Goal: Information Seeking & Learning: Check status

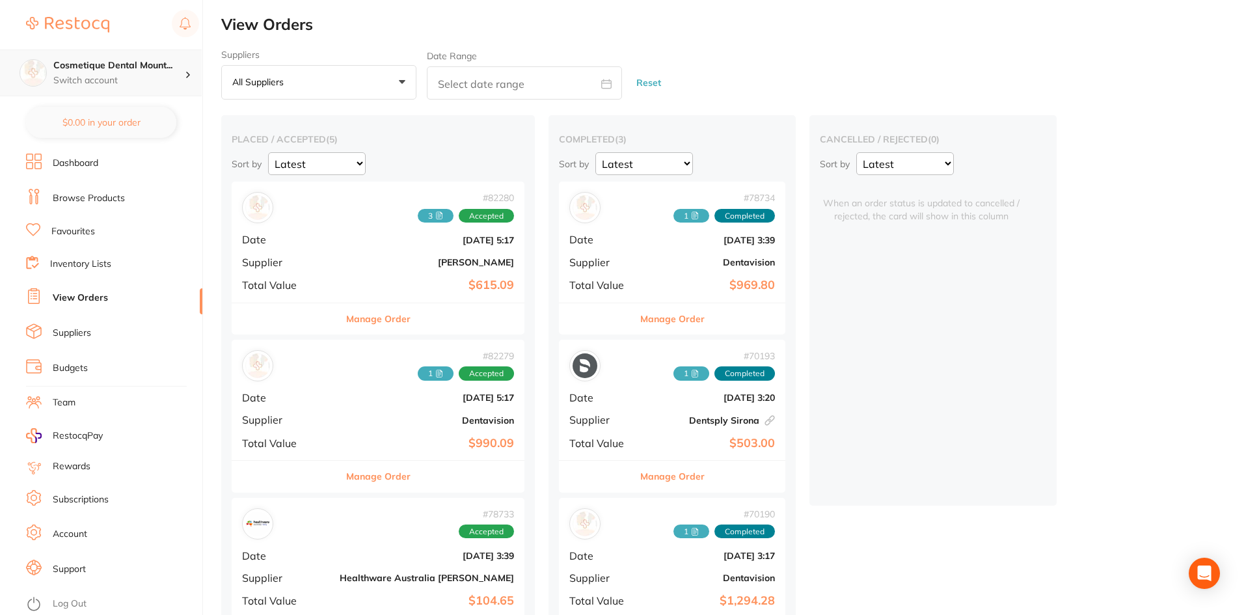
click at [160, 75] on p "Switch account" at bounding box center [118, 80] width 131 height 13
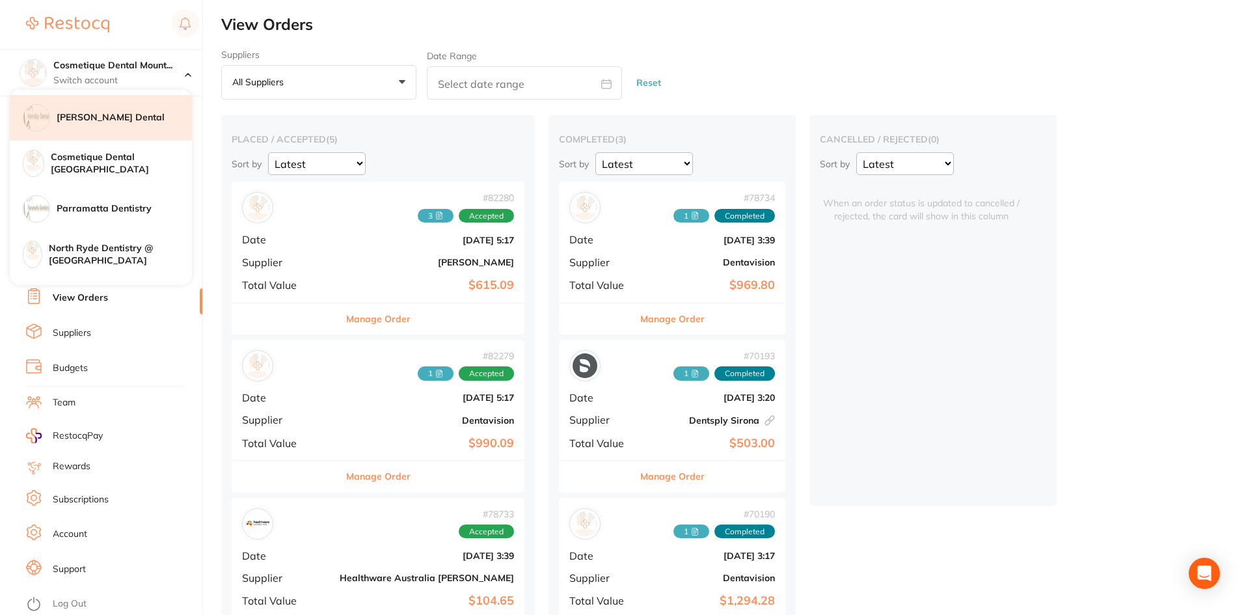
scroll to position [130, 0]
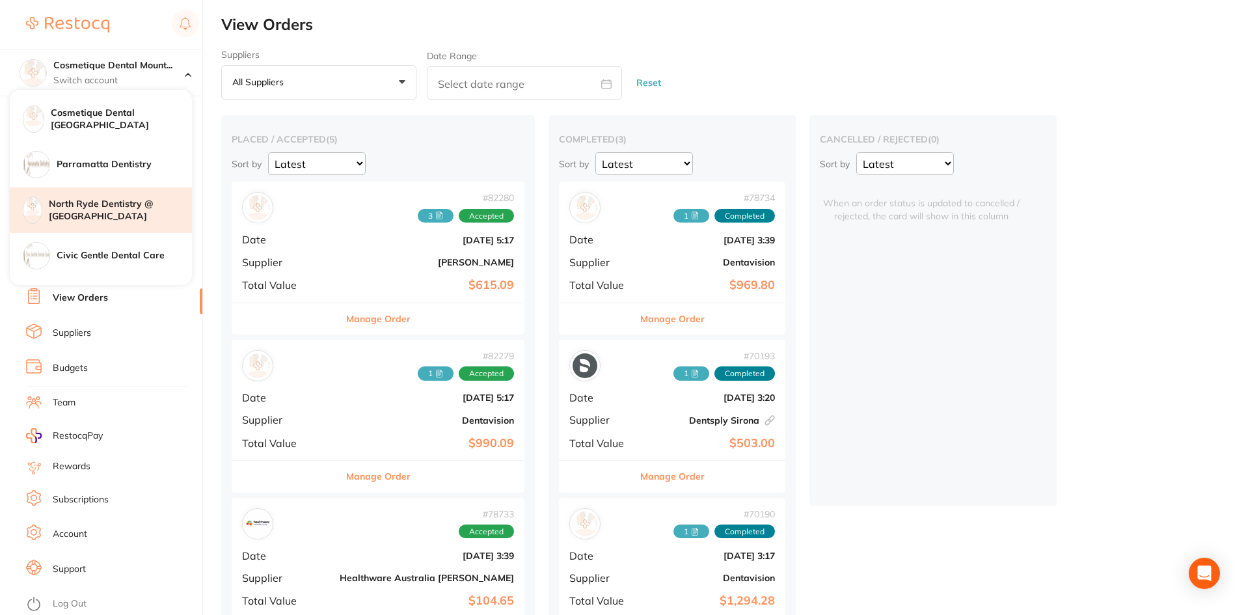
click at [103, 221] on h4 "North Ryde Dentistry @ [GEOGRAPHIC_DATA]" at bounding box center [120, 210] width 143 height 25
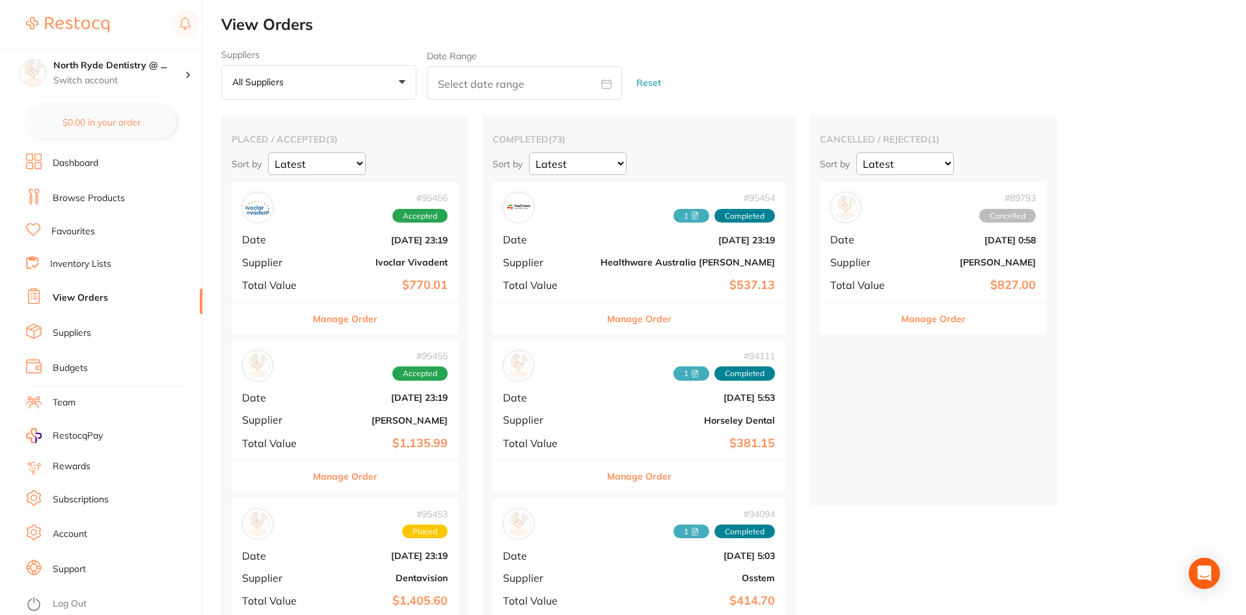
click at [300, 72] on button "All suppliers +0" at bounding box center [318, 82] width 195 height 35
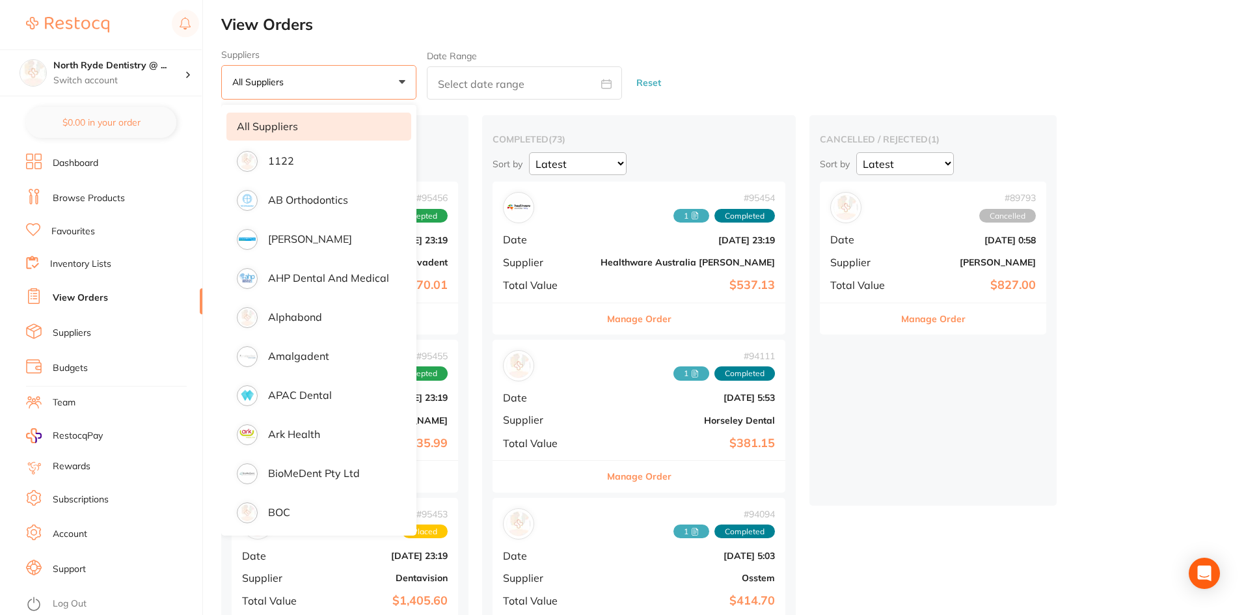
click at [431, 85] on input "text" at bounding box center [524, 82] width 195 height 33
select select "9"
select select "2025"
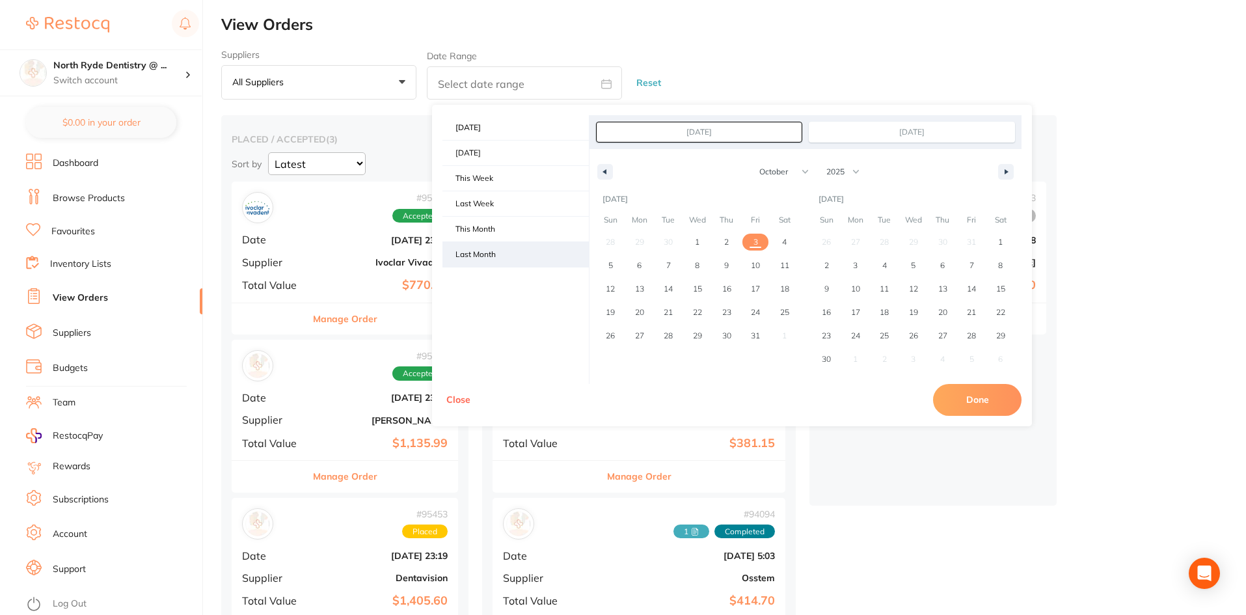
click at [480, 254] on span "Last Month" at bounding box center [515, 254] width 146 height 25
type input "Sep 1, 2025"
type input "Sep 30, 2025"
select select "8"
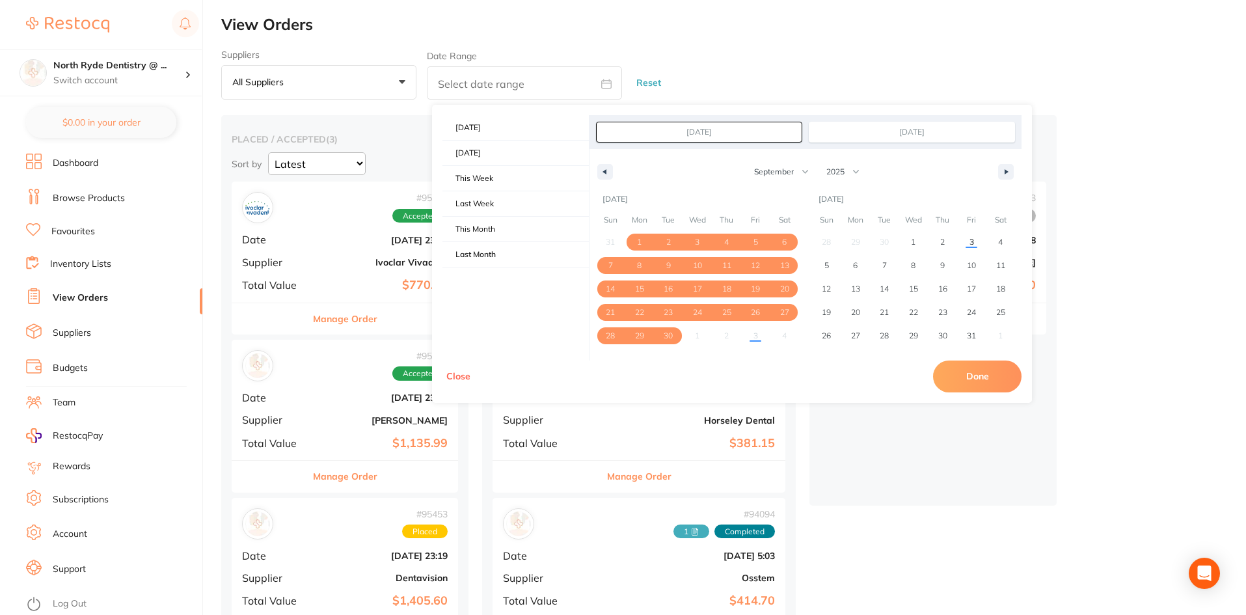
click at [971, 381] on button "Done" at bounding box center [977, 375] width 88 height 31
type input "Sept 1 2025 to Sept 30 2025"
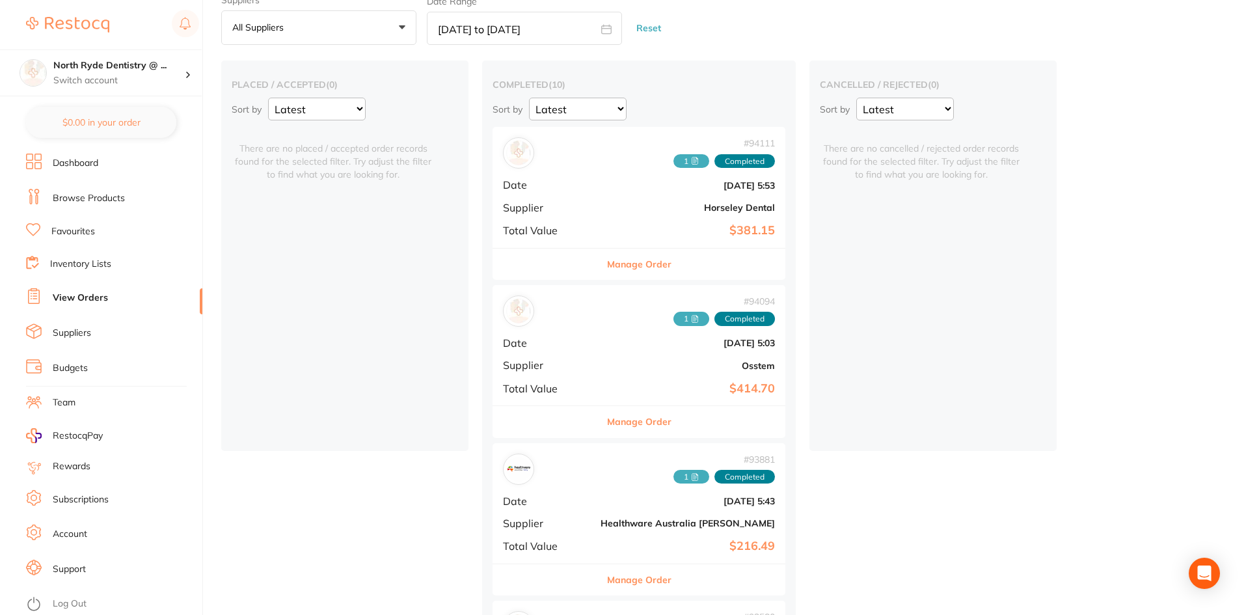
scroll to position [53, 0]
click at [673, 327] on span "1" at bounding box center [691, 321] width 36 height 14
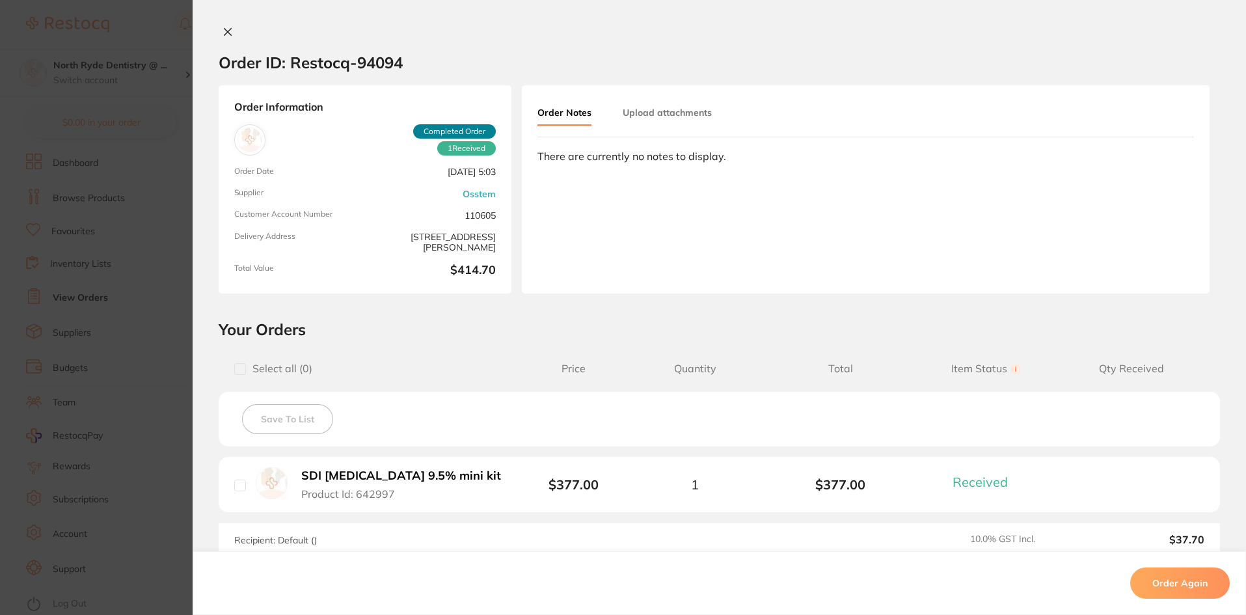
click at [674, 110] on button "Upload attachments" at bounding box center [667, 112] width 89 height 23
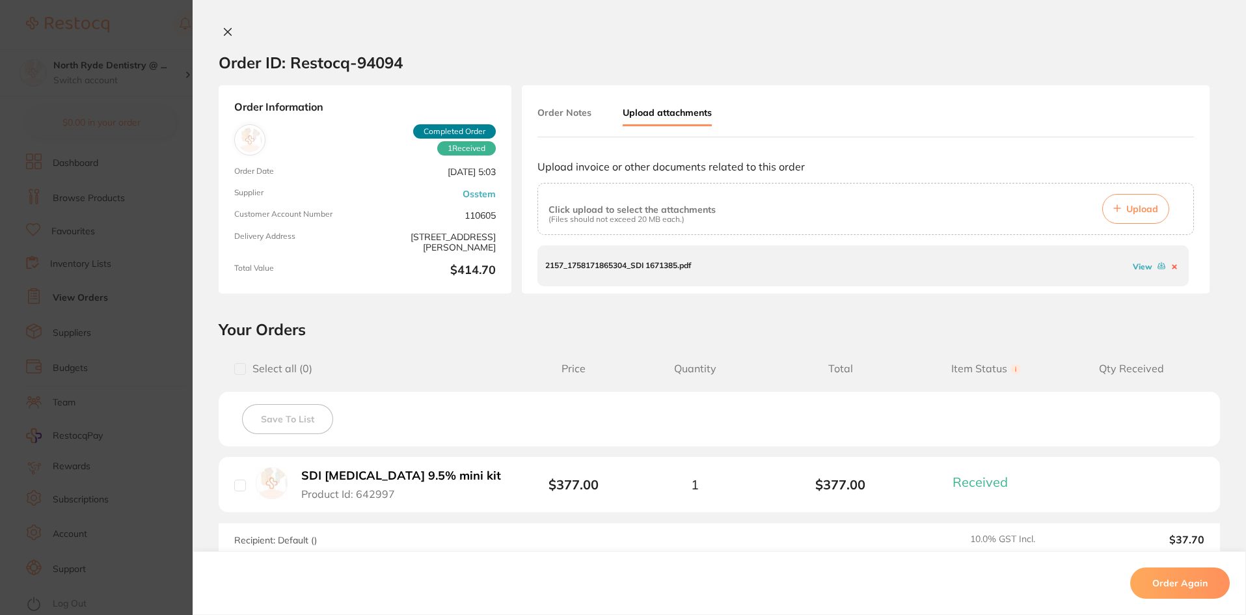
click at [1142, 264] on link "View" at bounding box center [1143, 267] width 20 height 10
click at [230, 30] on button at bounding box center [228, 33] width 18 height 14
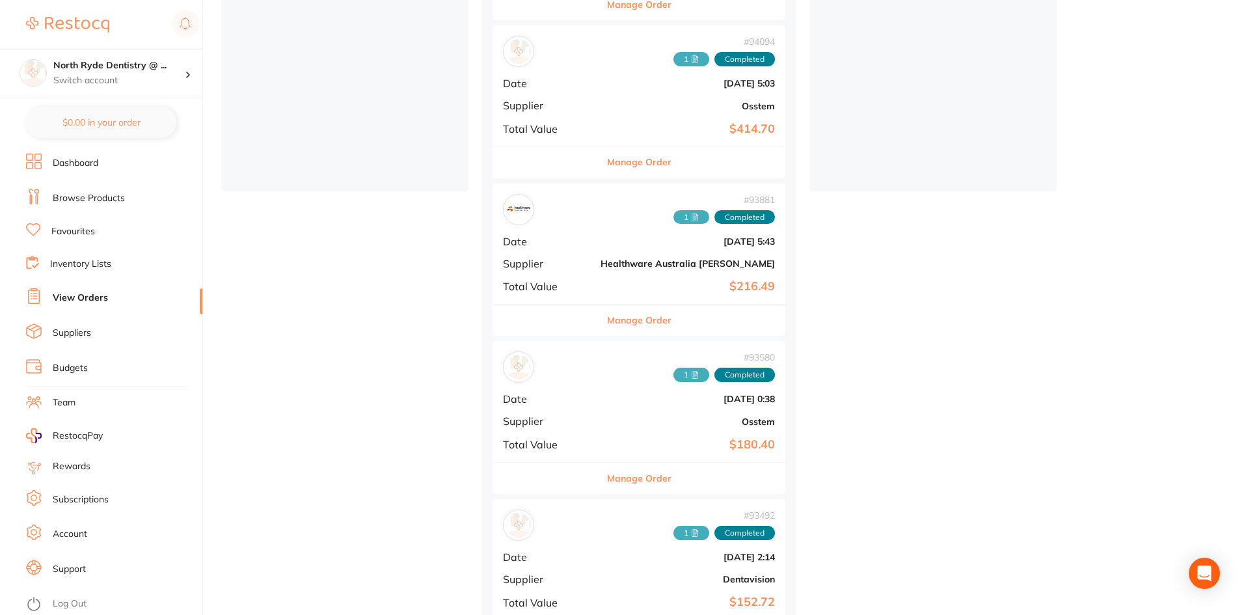
scroll to position [313, 0]
click at [691, 374] on icon at bounding box center [695, 376] width 8 height 8
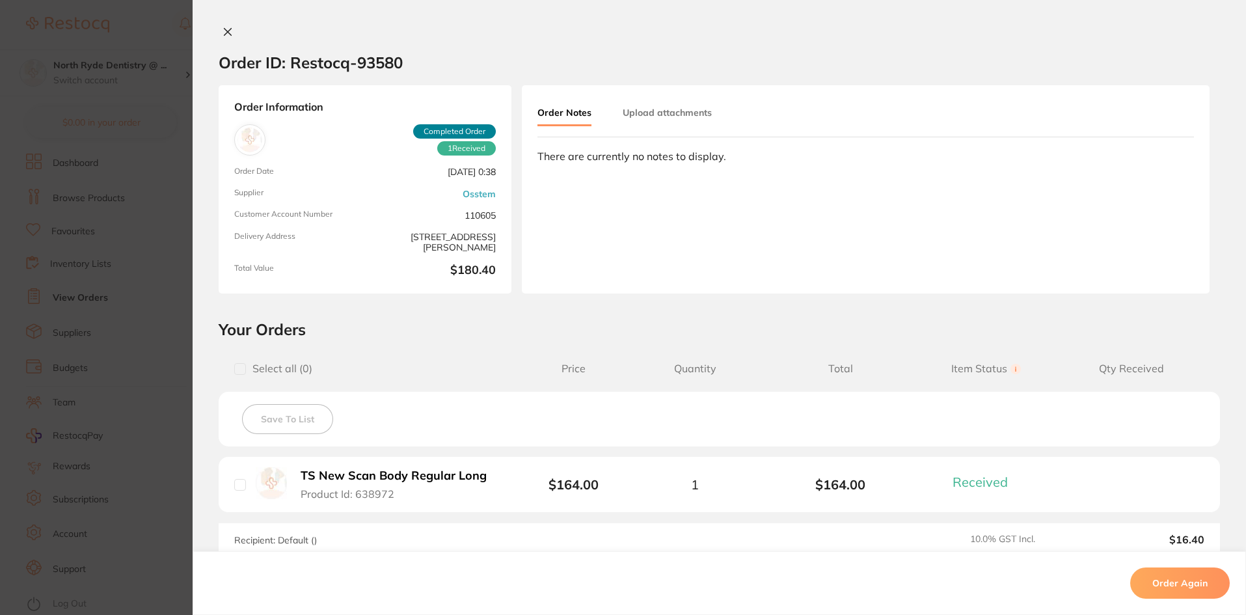
click at [663, 116] on button "Upload attachments" at bounding box center [667, 112] width 89 height 23
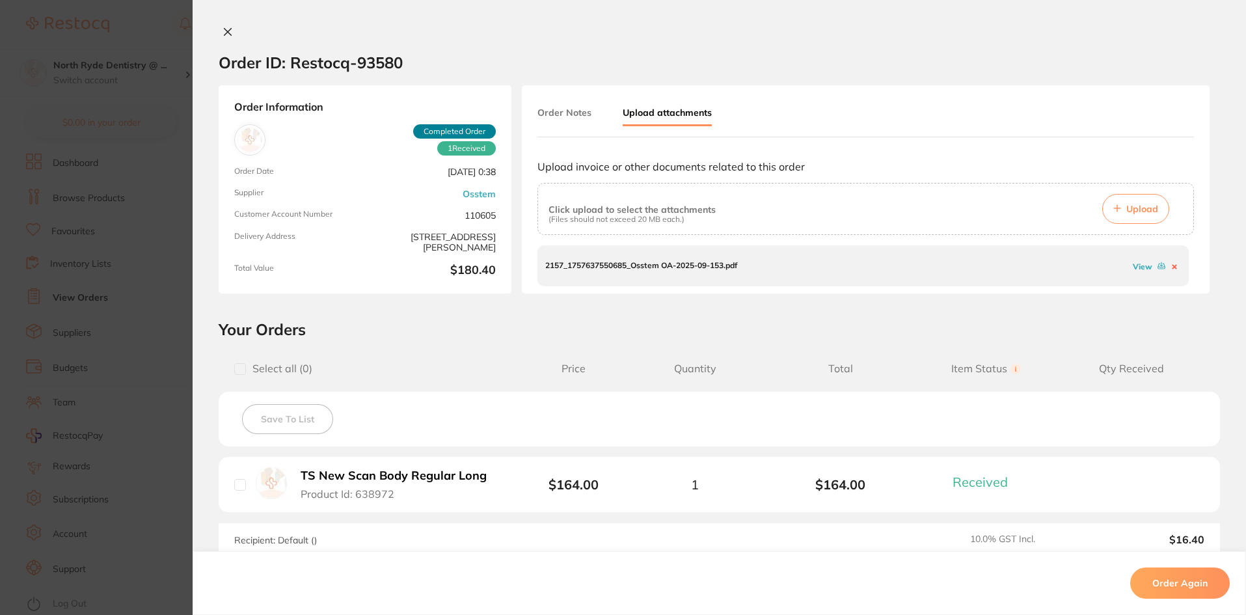
click at [1135, 267] on link "View" at bounding box center [1143, 267] width 20 height 10
click at [226, 27] on icon at bounding box center [227, 32] width 10 height 10
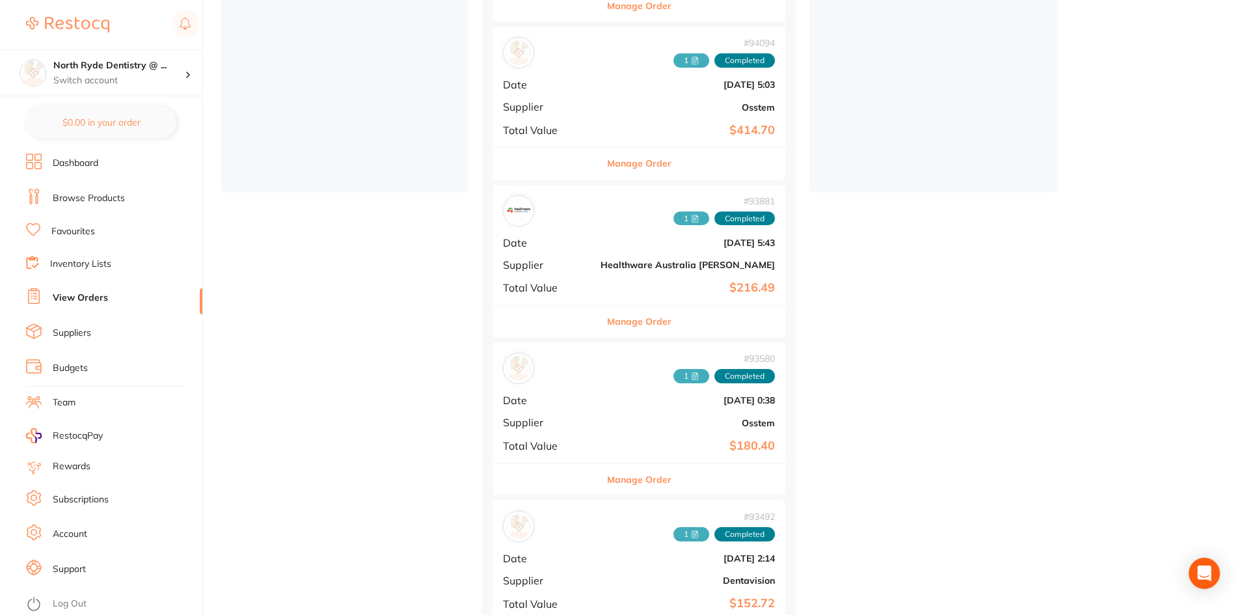
click at [691, 217] on icon at bounding box center [695, 219] width 8 height 8
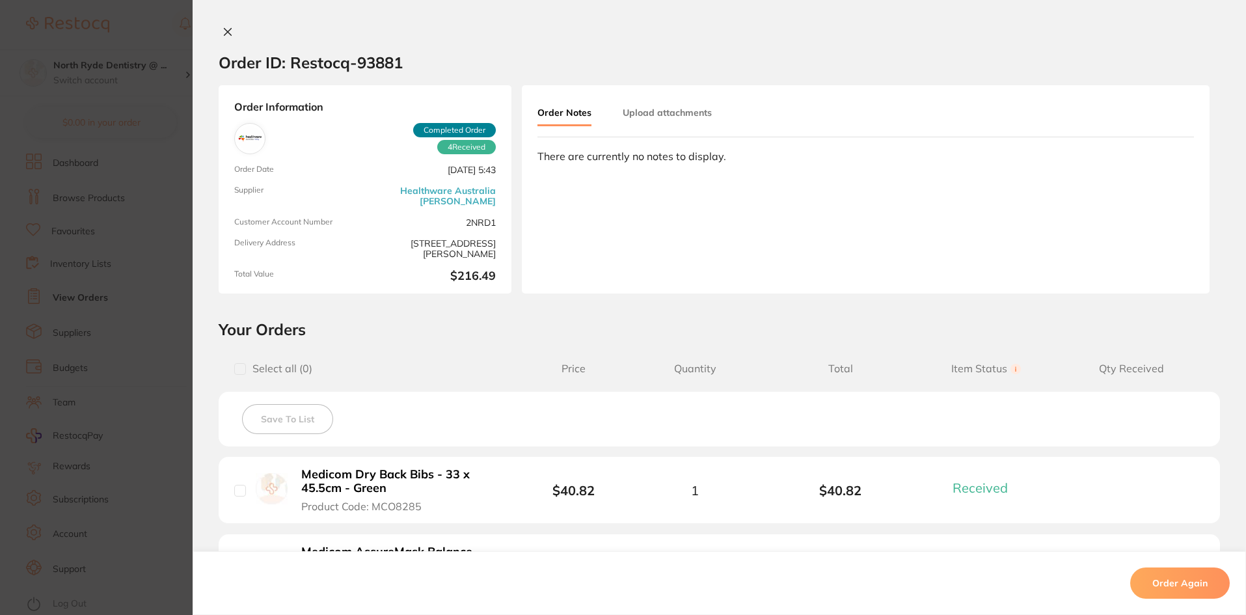
click at [705, 115] on button "Upload attachments" at bounding box center [667, 112] width 89 height 23
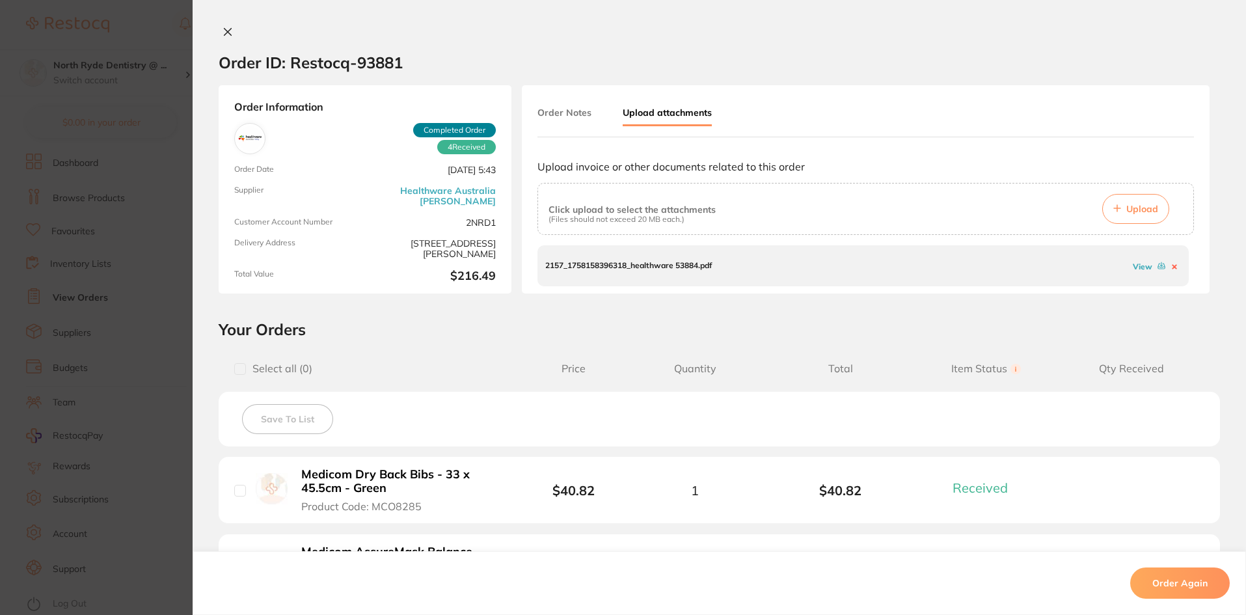
click at [1133, 268] on link "View" at bounding box center [1143, 267] width 20 height 10
click at [227, 26] on button at bounding box center [228, 33] width 18 height 14
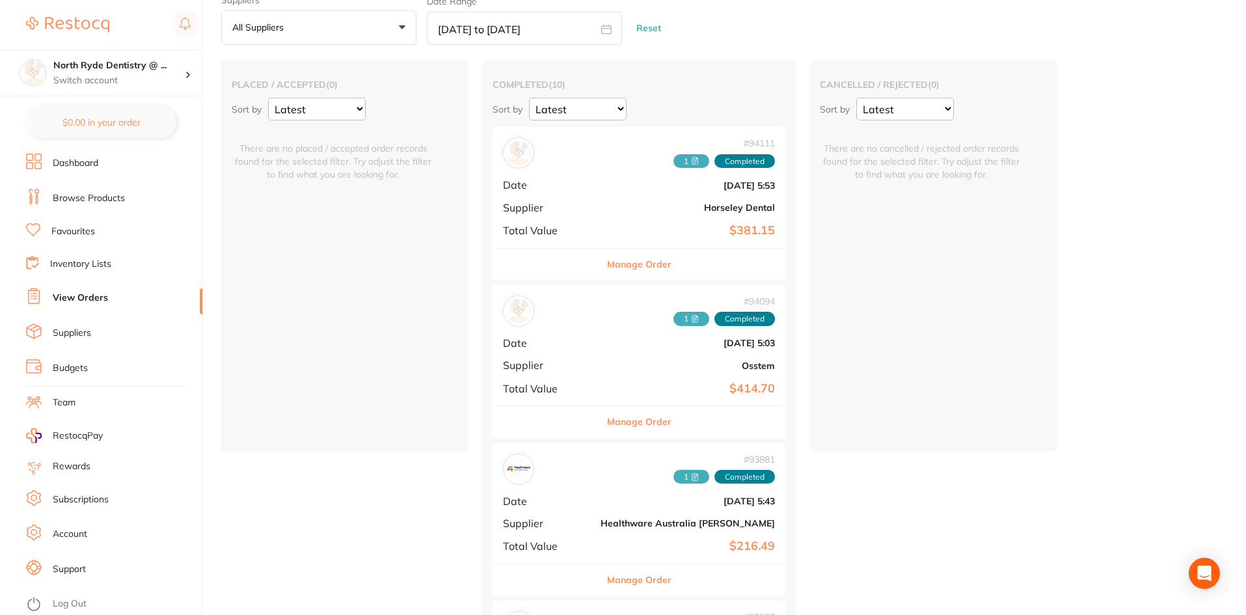
scroll to position [53, 0]
click at [696, 317] on icon at bounding box center [697, 318] width 2 height 2
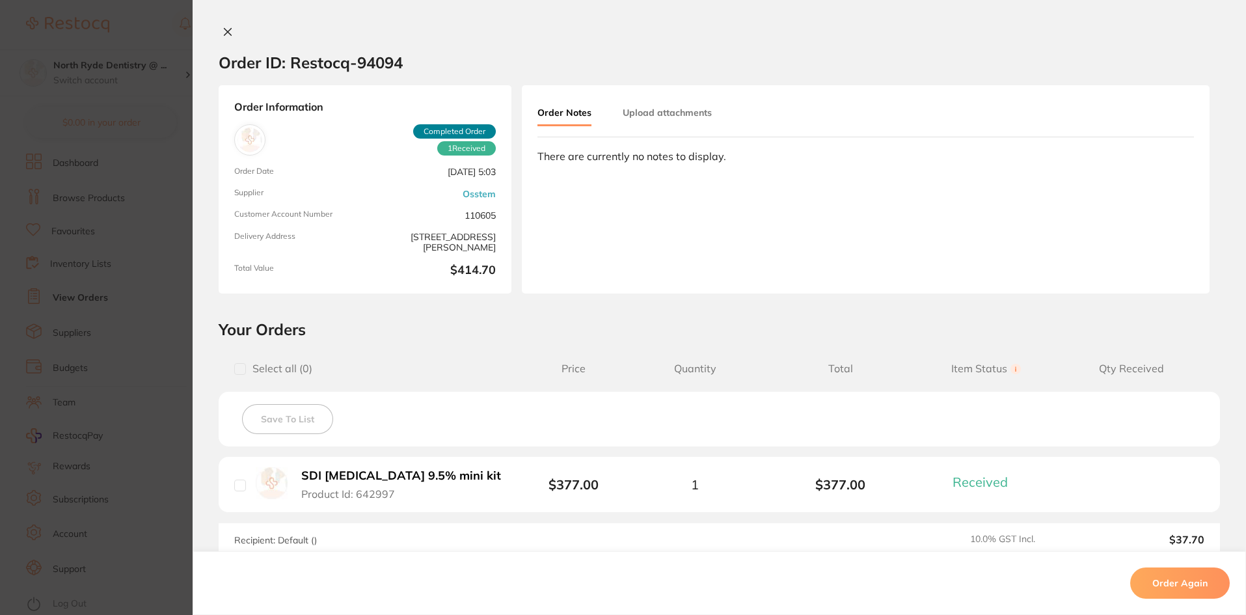
click at [684, 115] on button "Upload attachments" at bounding box center [667, 112] width 89 height 23
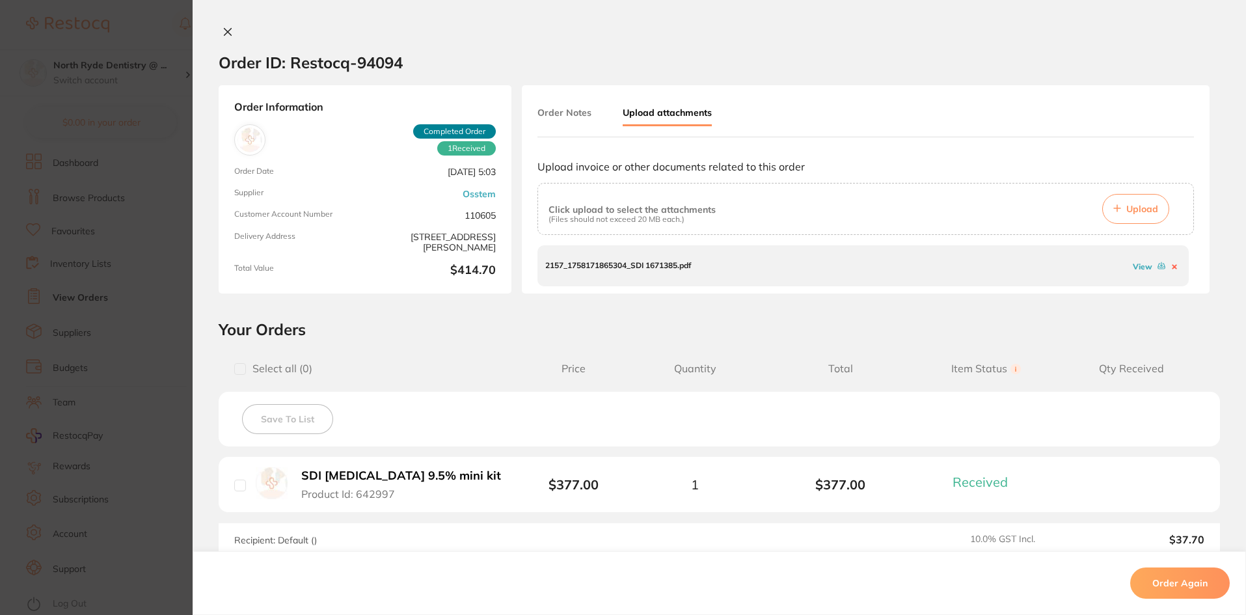
click at [224, 36] on icon at bounding box center [227, 32] width 10 height 10
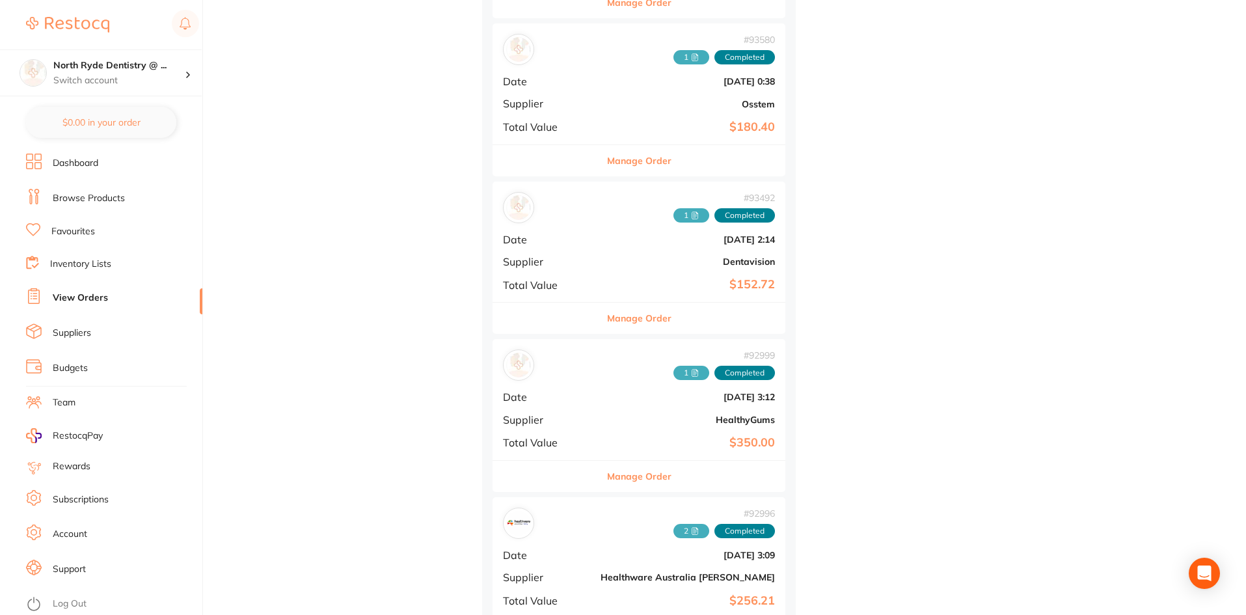
scroll to position [638, 0]
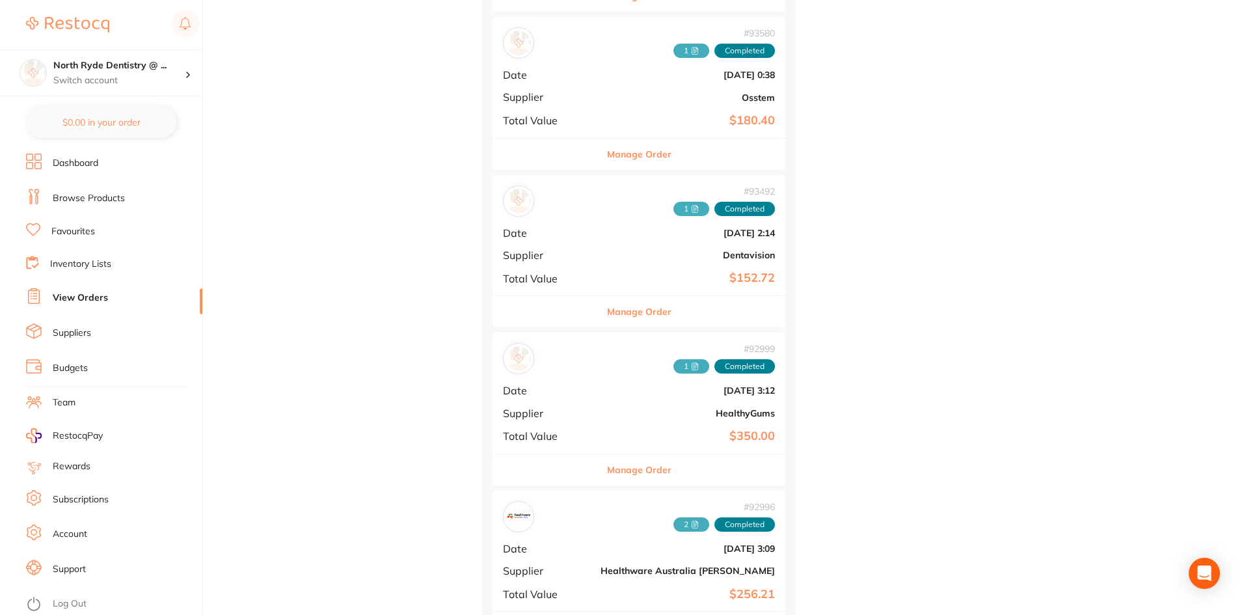
click at [691, 209] on icon at bounding box center [695, 209] width 8 height 8
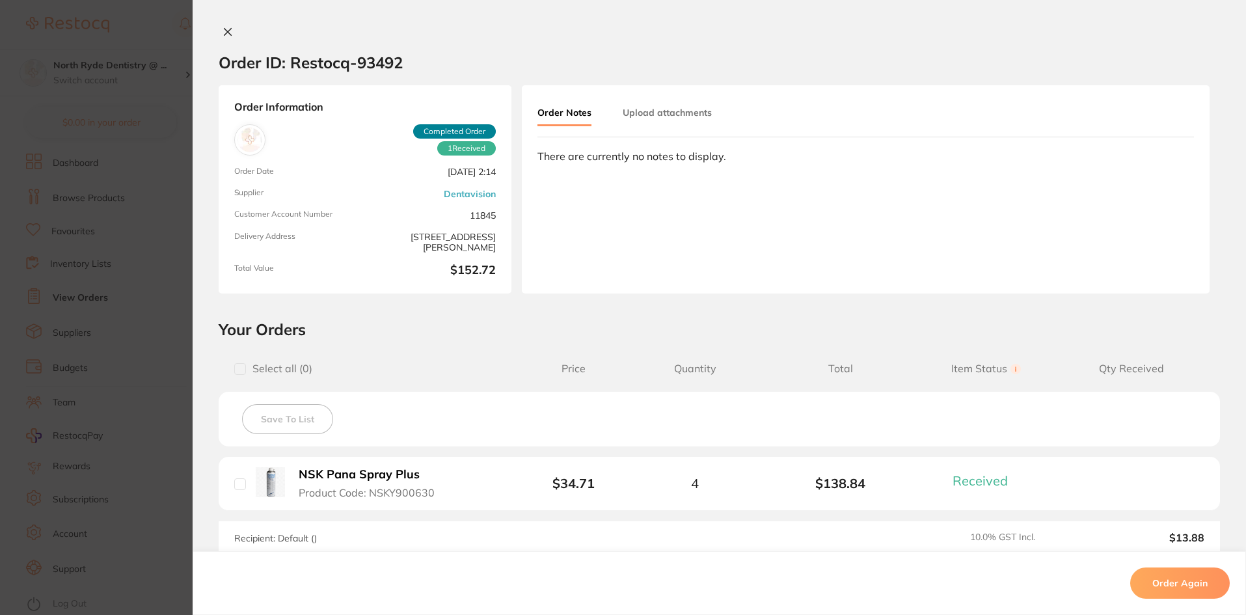
click at [674, 110] on button "Upload attachments" at bounding box center [667, 112] width 89 height 23
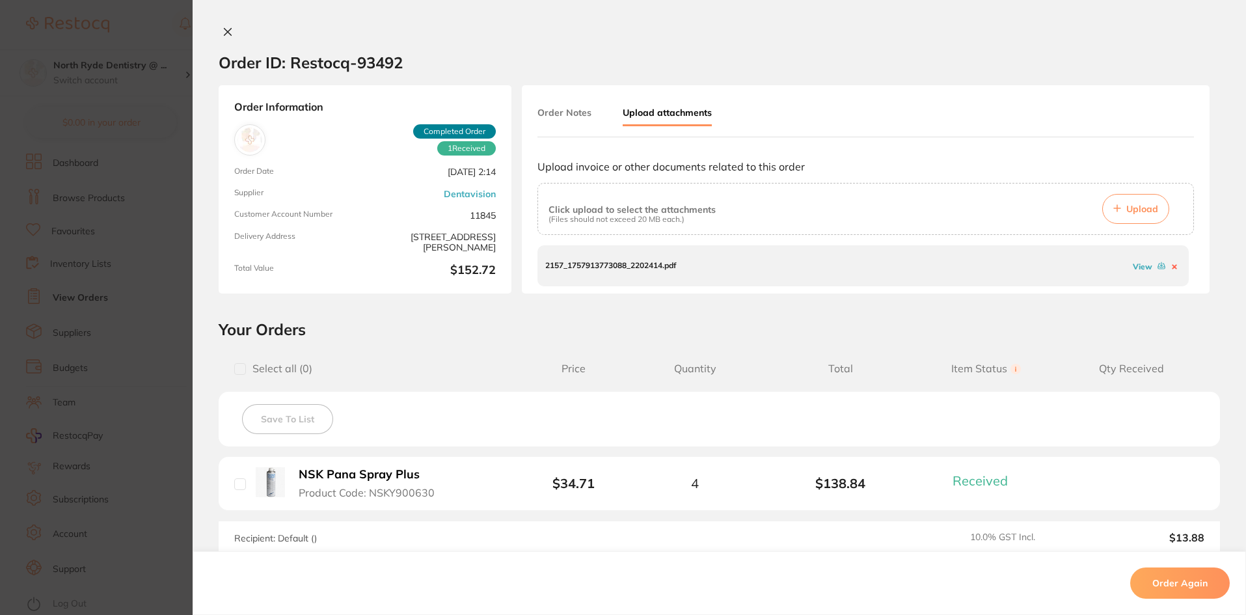
click at [1133, 270] on link "View" at bounding box center [1143, 267] width 20 height 10
click at [228, 33] on icon at bounding box center [227, 32] width 10 height 10
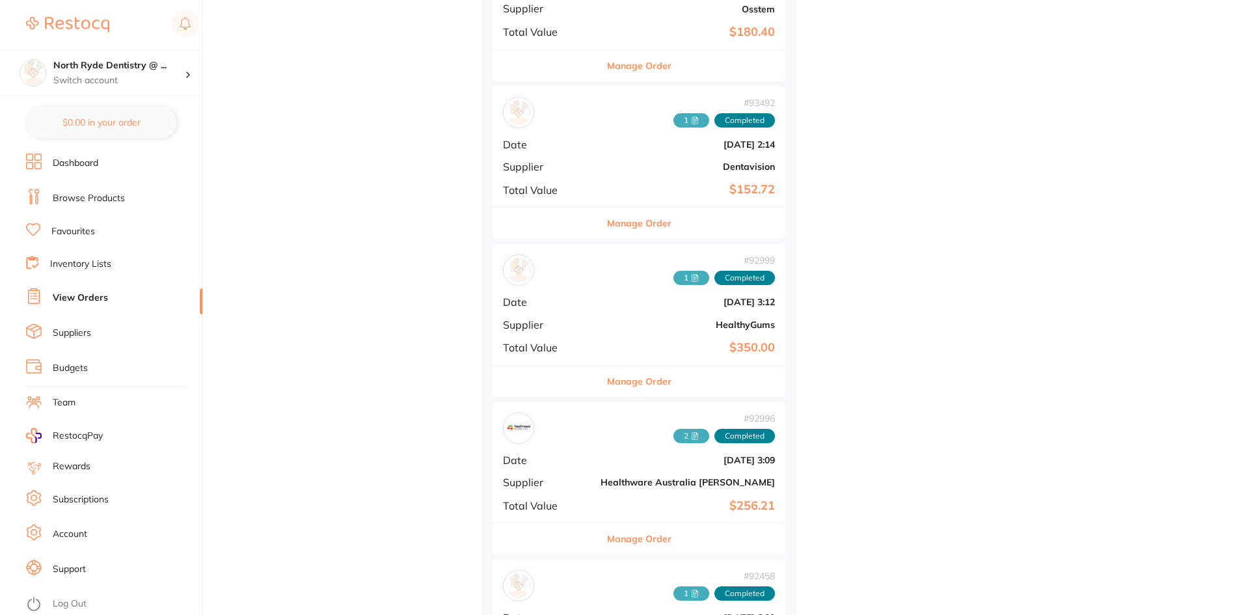
scroll to position [768, 0]
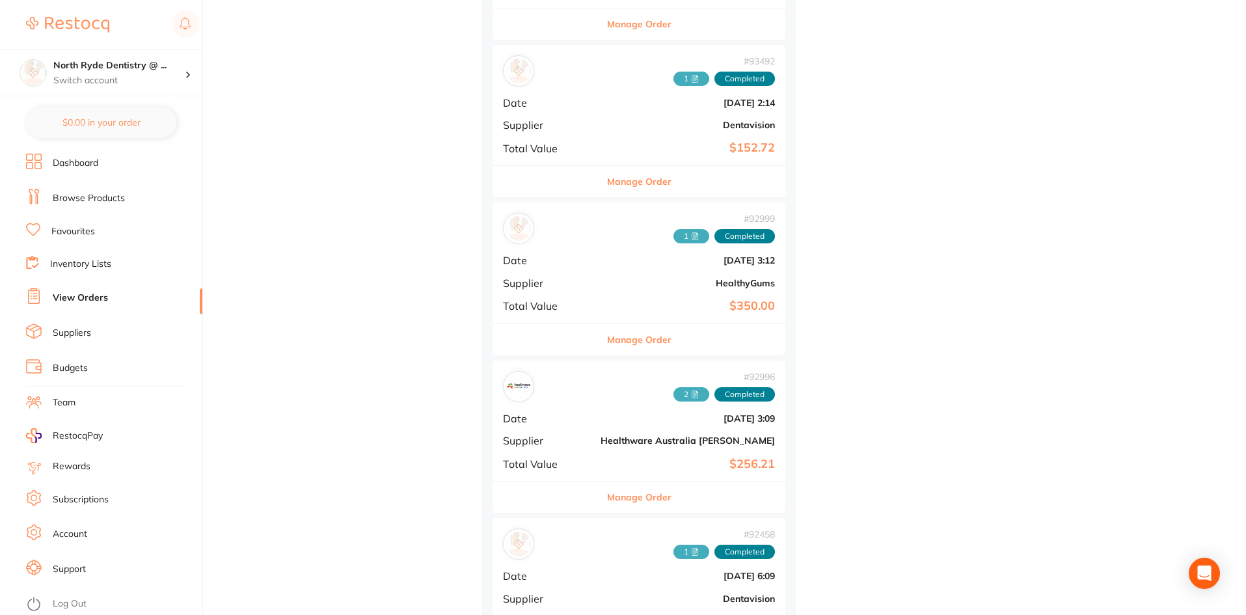
click at [694, 237] on icon at bounding box center [695, 237] width 3 height 0
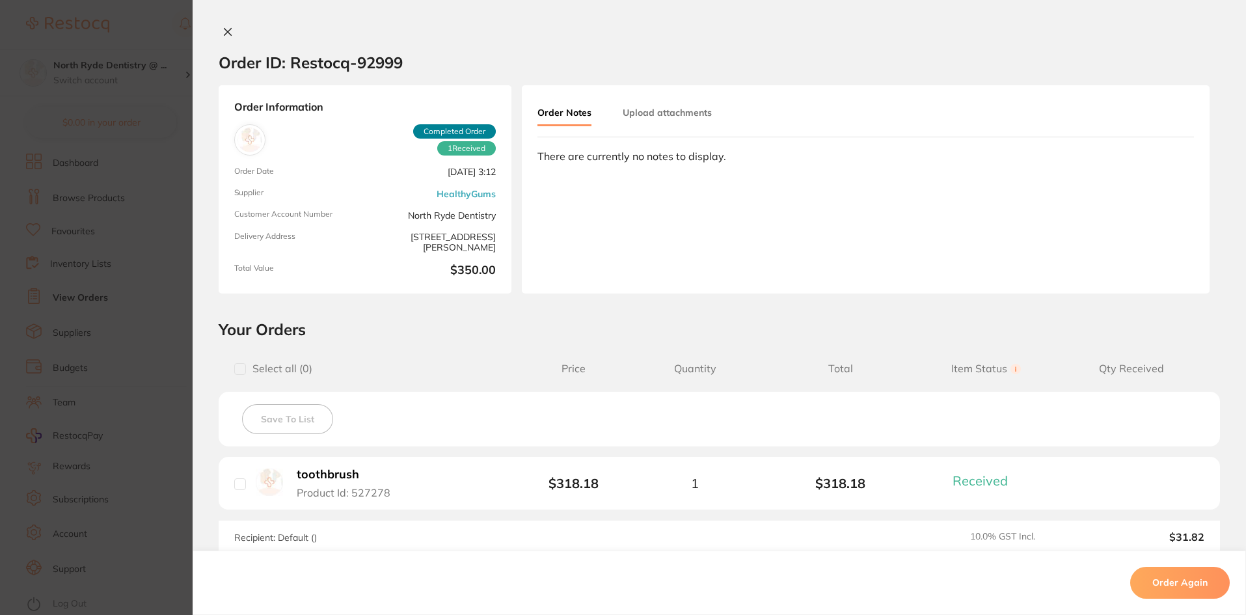
click at [669, 112] on button "Upload attachments" at bounding box center [667, 112] width 89 height 23
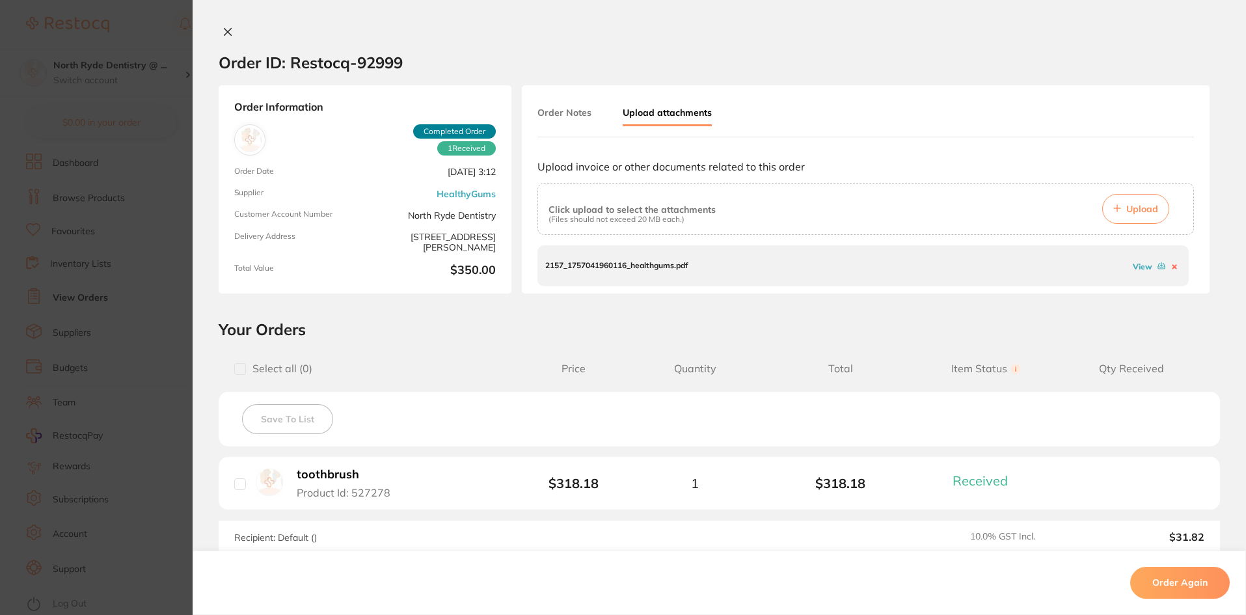
click at [1136, 266] on link "View" at bounding box center [1143, 267] width 20 height 10
click at [219, 31] on button at bounding box center [228, 33] width 18 height 14
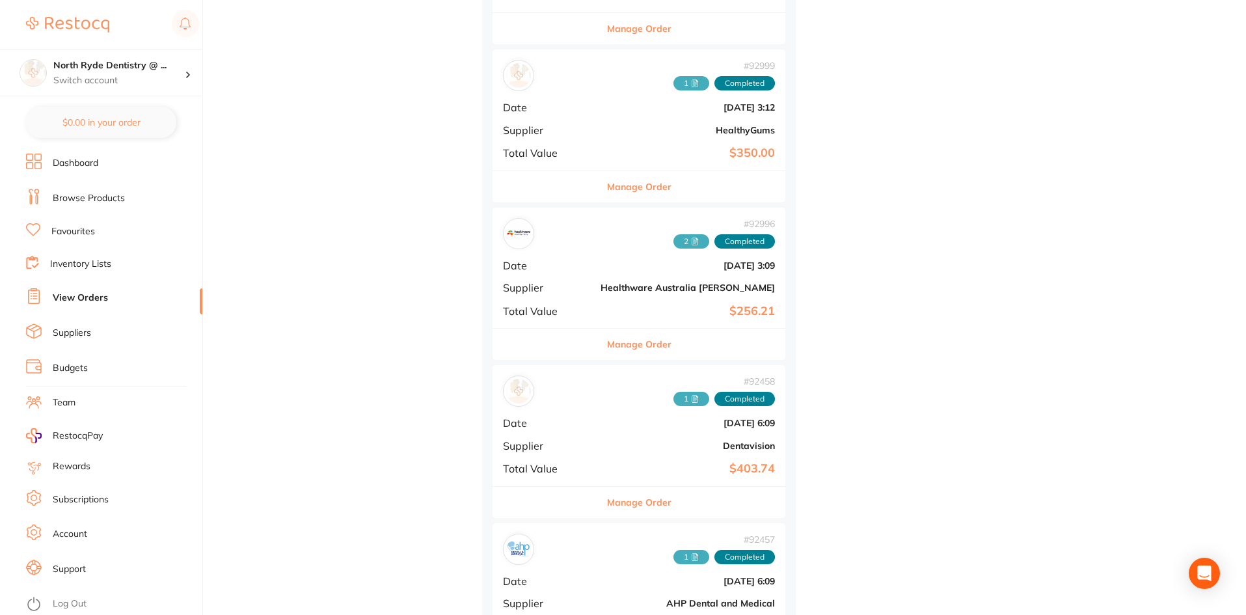
scroll to position [963, 0]
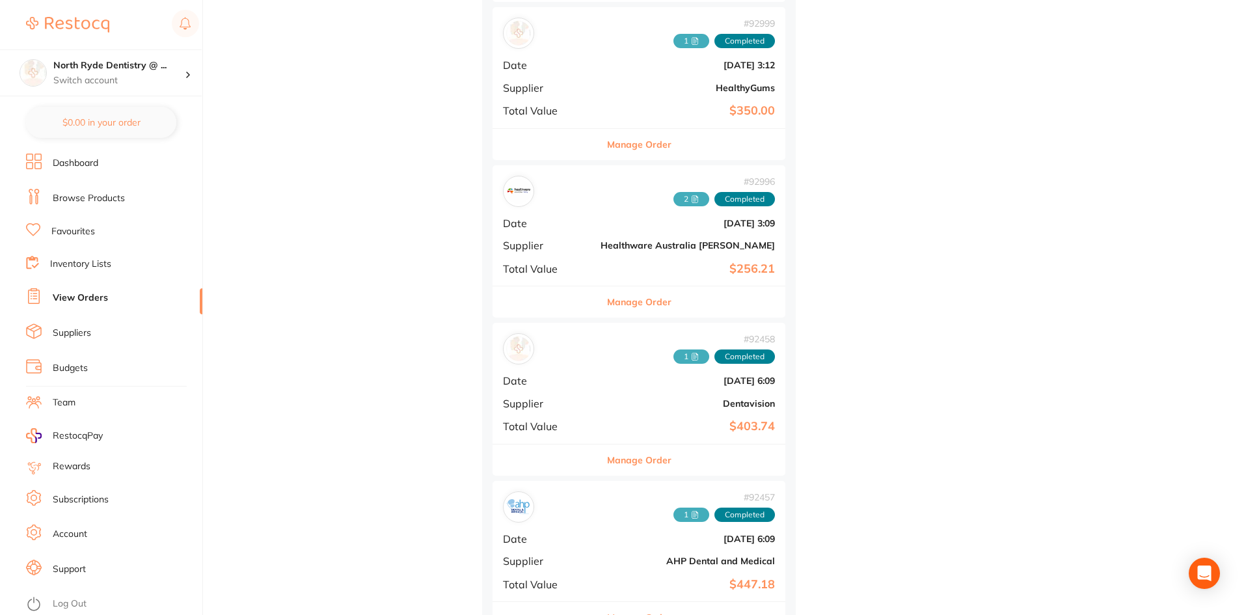
click at [673, 198] on span "2" at bounding box center [691, 199] width 36 height 14
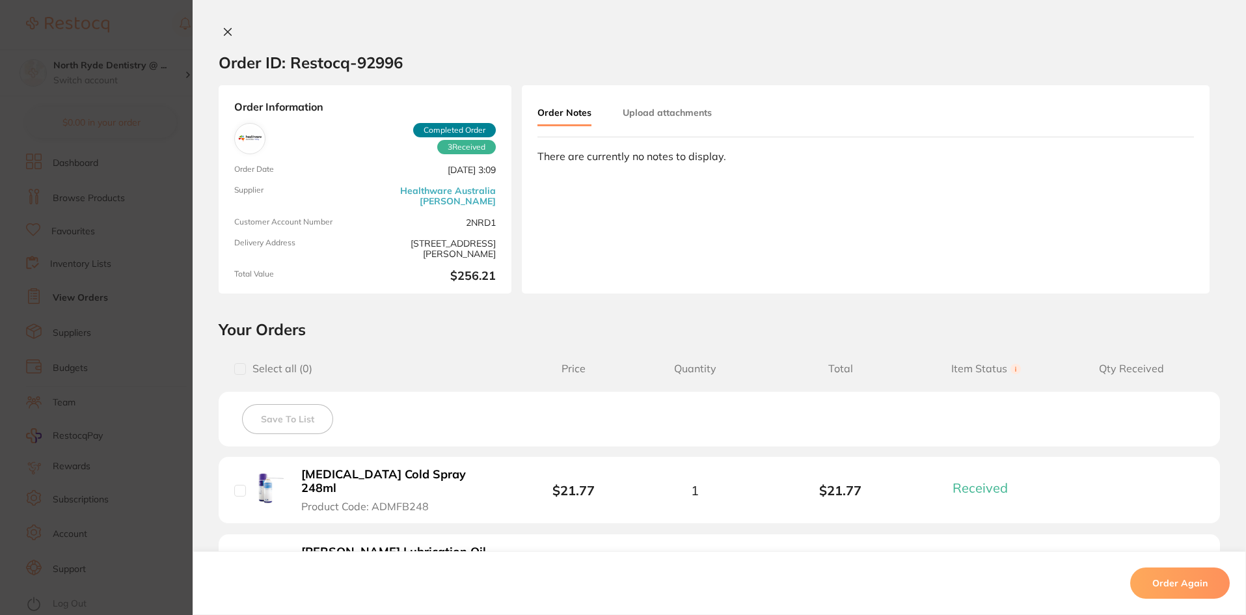
click at [660, 110] on button "Upload attachments" at bounding box center [667, 112] width 89 height 23
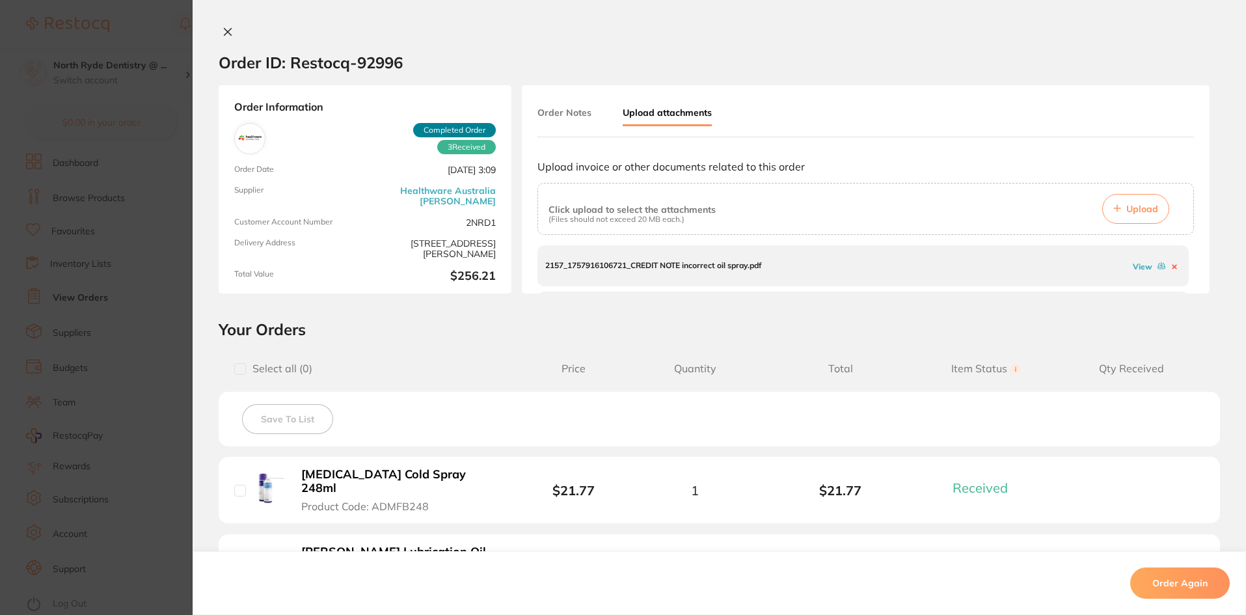
click at [1133, 269] on link "View" at bounding box center [1143, 267] width 20 height 10
click at [1133, 269] on link "View" at bounding box center [1143, 272] width 20 height 10
click at [219, 33] on button at bounding box center [228, 33] width 18 height 14
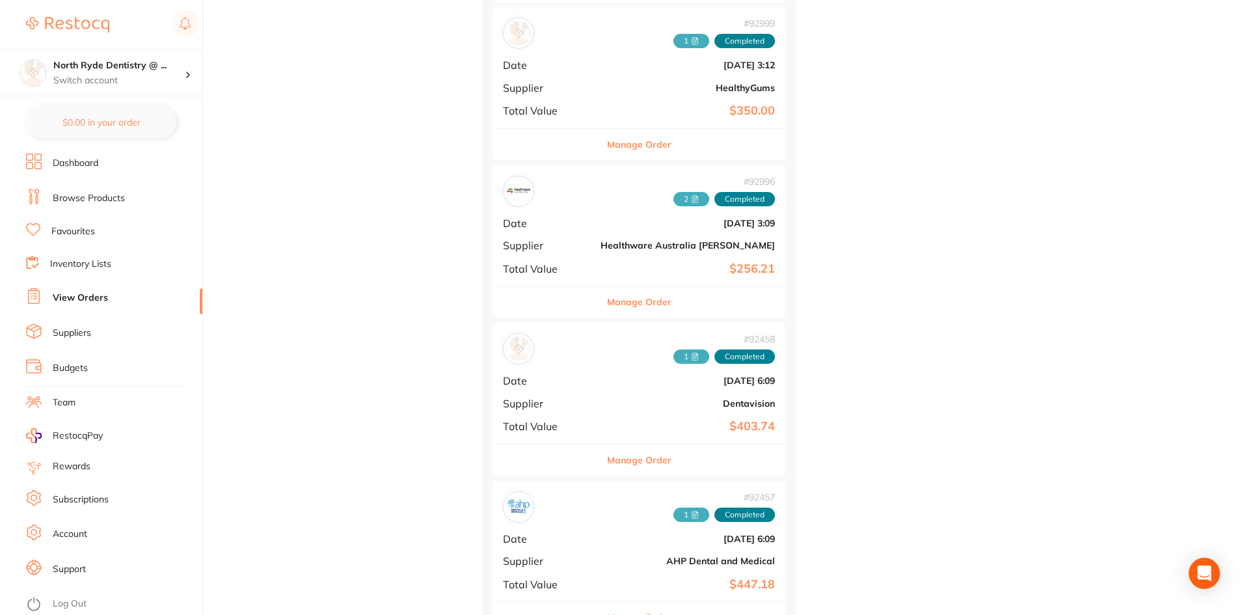
click at [691, 360] on icon at bounding box center [695, 357] width 8 height 8
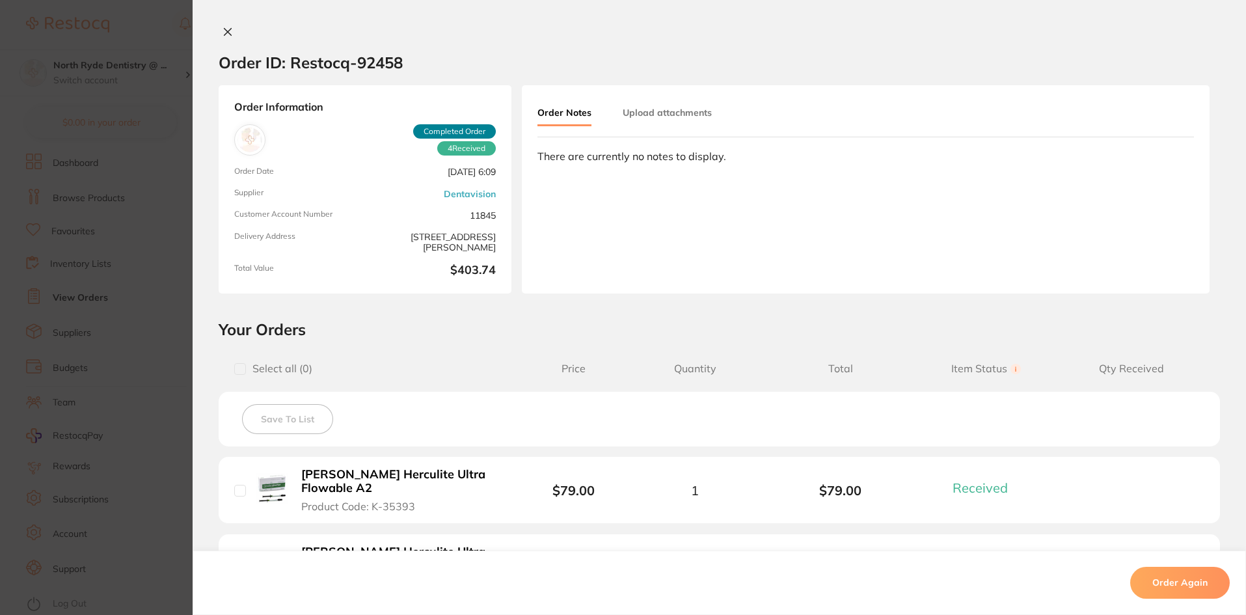
click at [671, 120] on button "Upload attachments" at bounding box center [667, 112] width 89 height 23
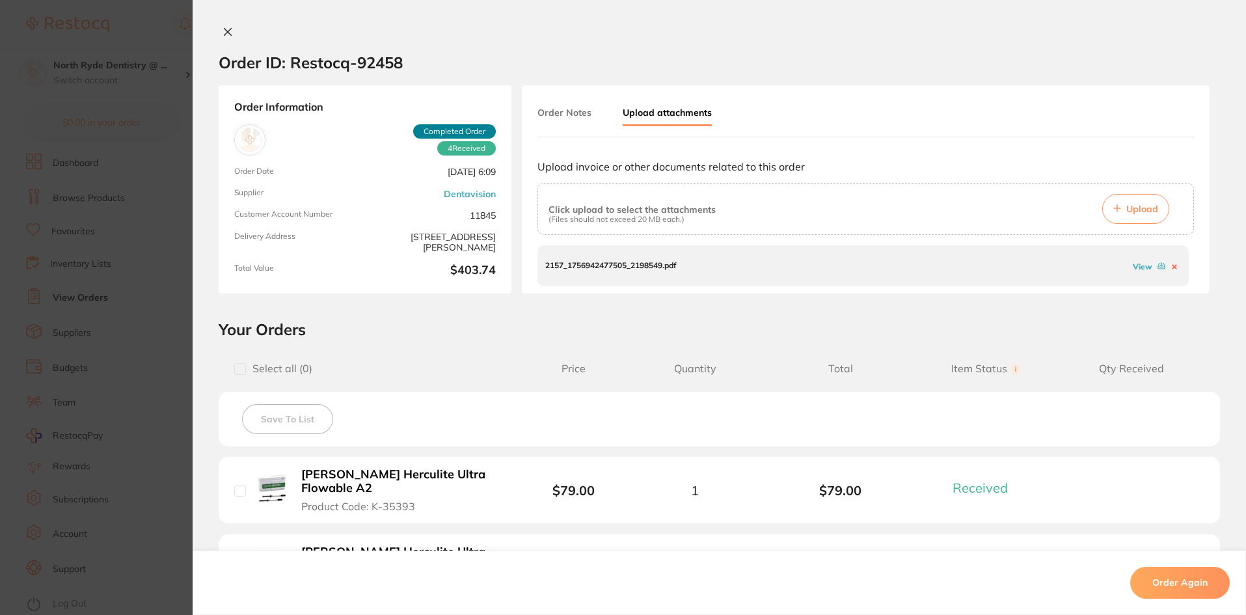
click at [1134, 264] on link "View" at bounding box center [1143, 267] width 20 height 10
click at [219, 28] on button at bounding box center [228, 33] width 18 height 14
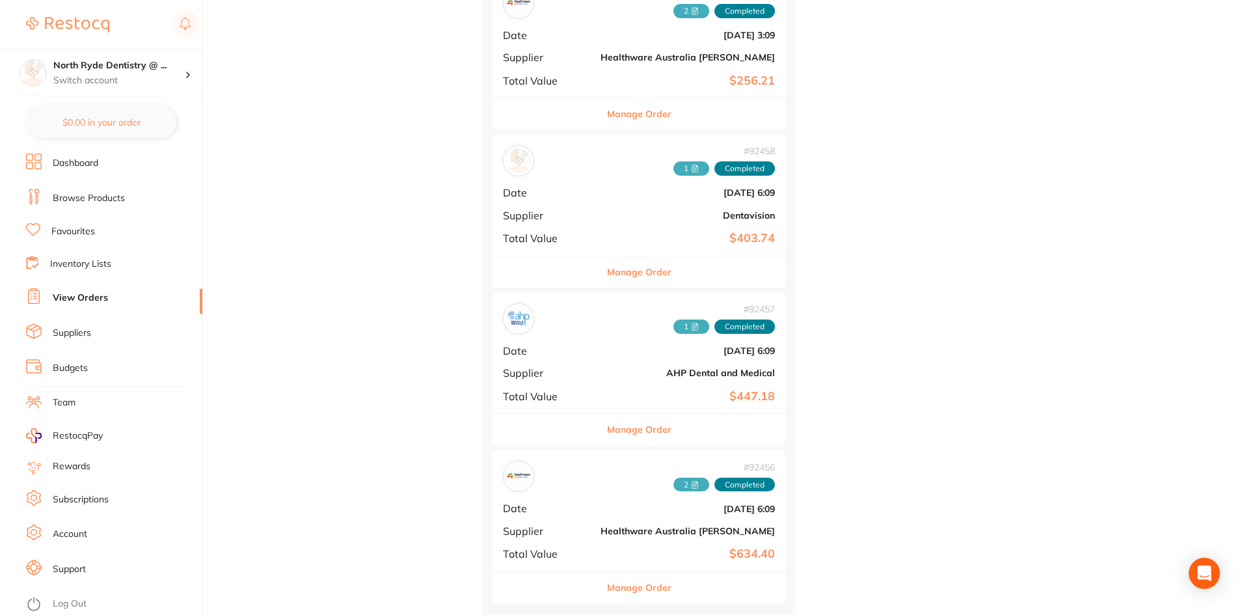
scroll to position [1159, 0]
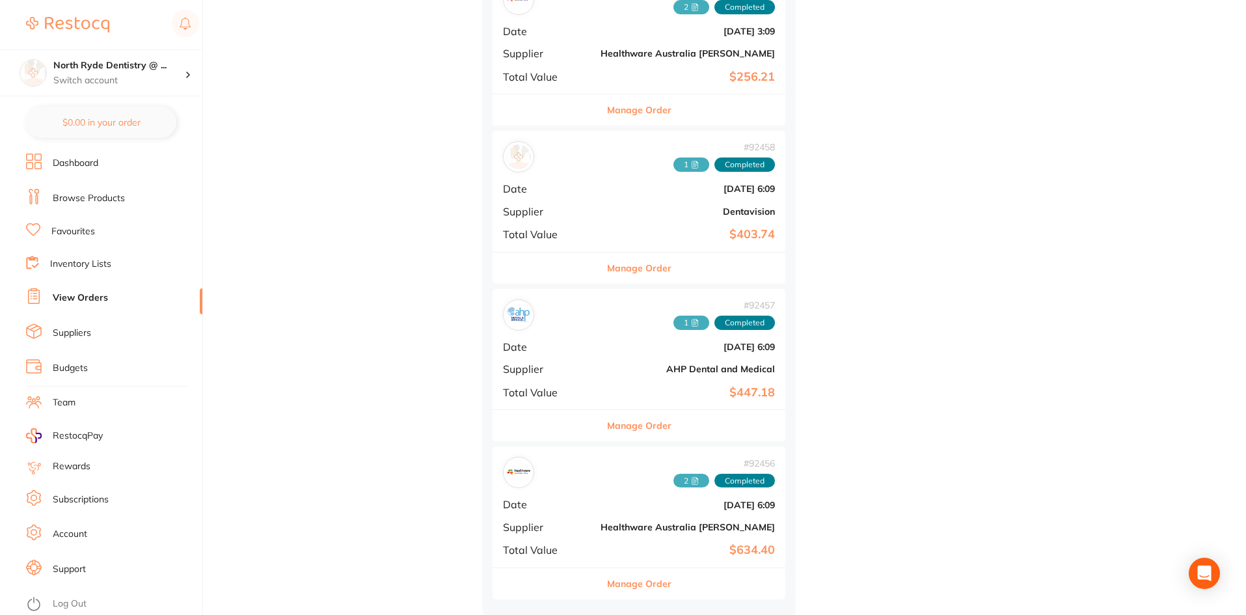
click at [691, 321] on icon at bounding box center [695, 323] width 8 height 8
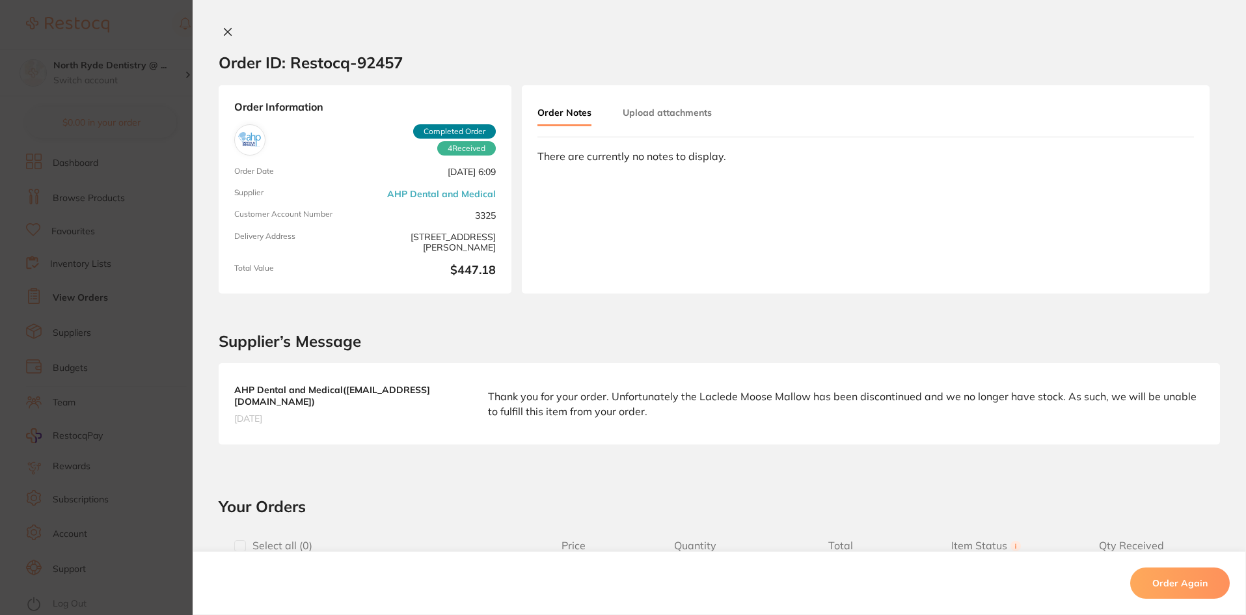
click at [679, 113] on button "Upload attachments" at bounding box center [667, 112] width 89 height 23
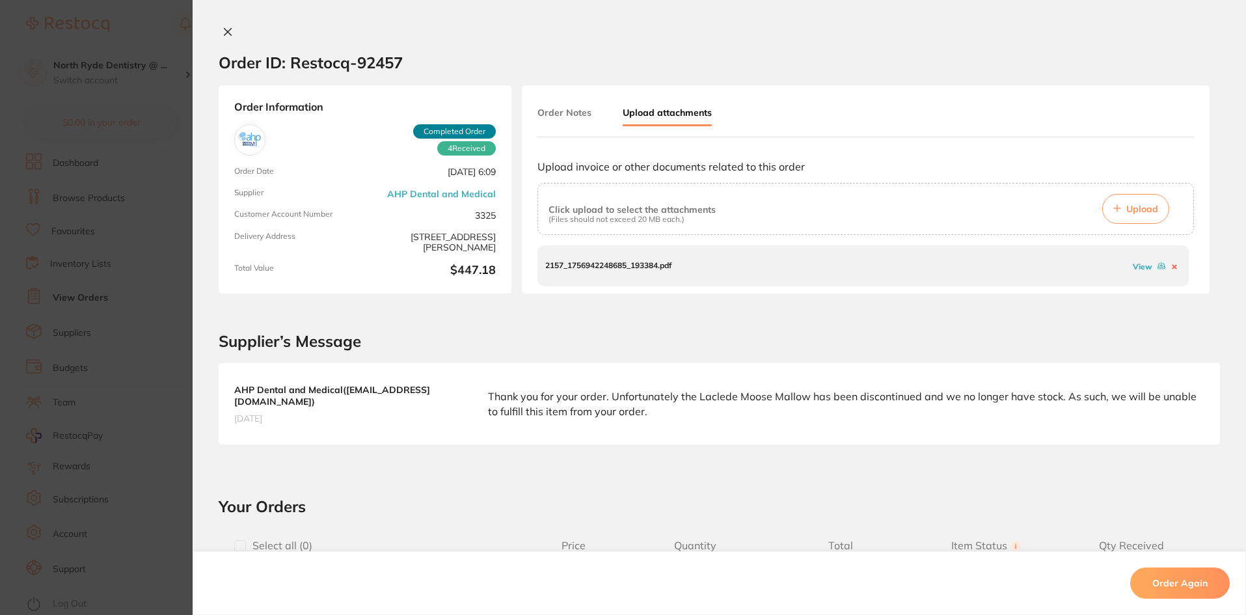
click at [1139, 268] on link "View" at bounding box center [1143, 267] width 20 height 10
click at [223, 29] on icon at bounding box center [227, 32] width 10 height 10
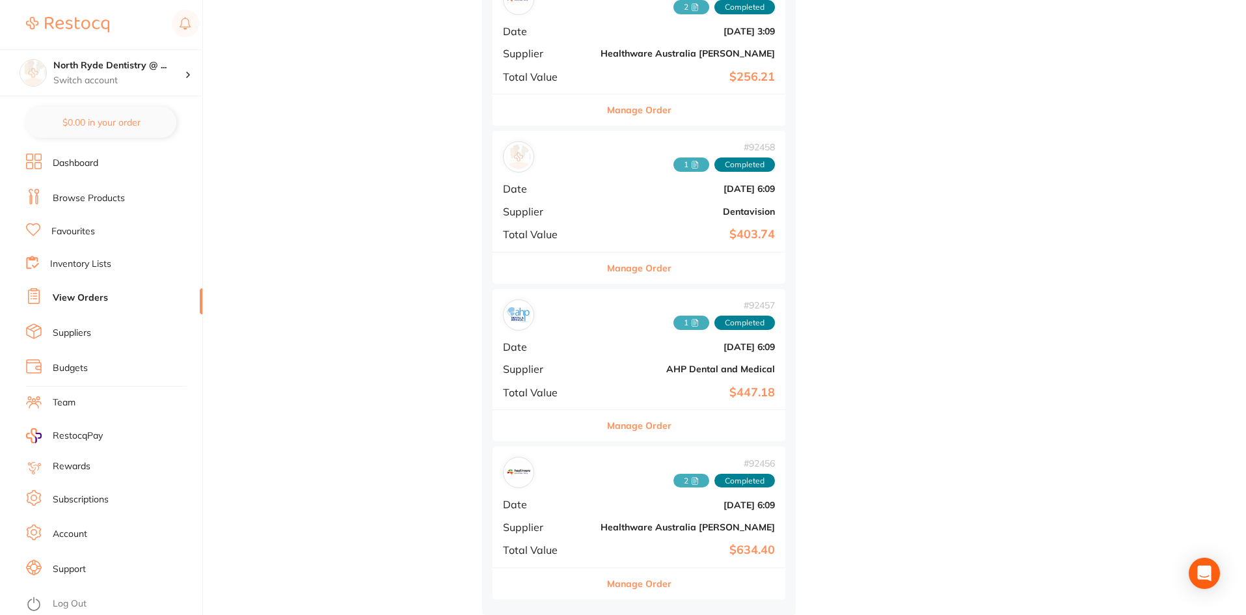
click at [673, 478] on span "2" at bounding box center [691, 481] width 36 height 14
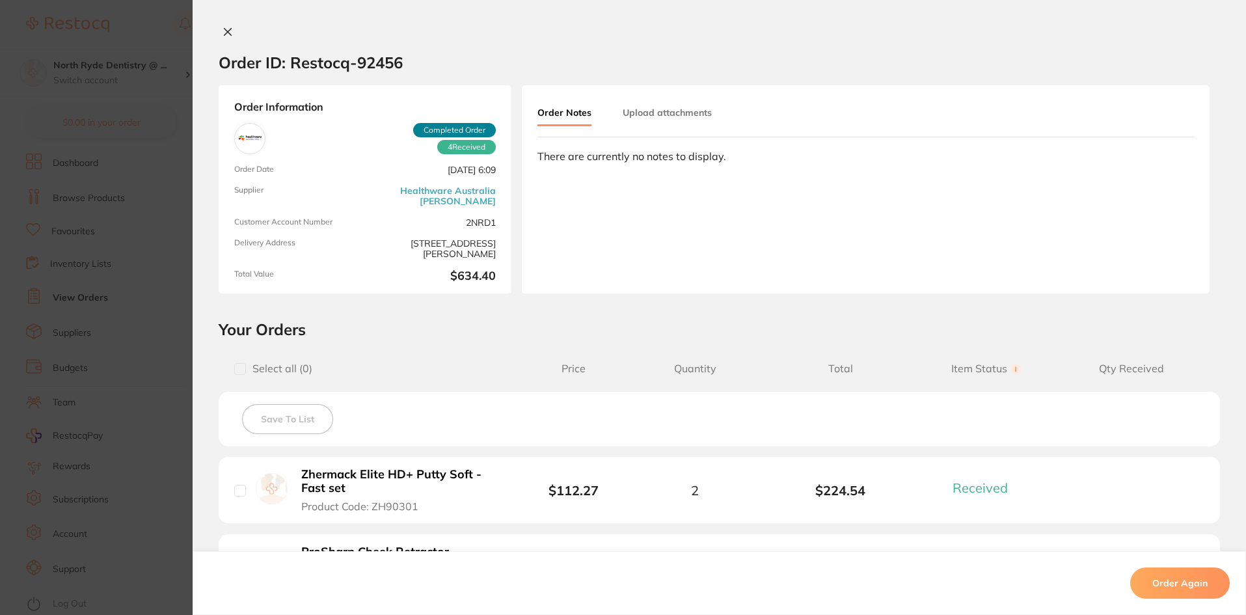
click at [678, 121] on button "Upload attachments" at bounding box center [667, 112] width 89 height 23
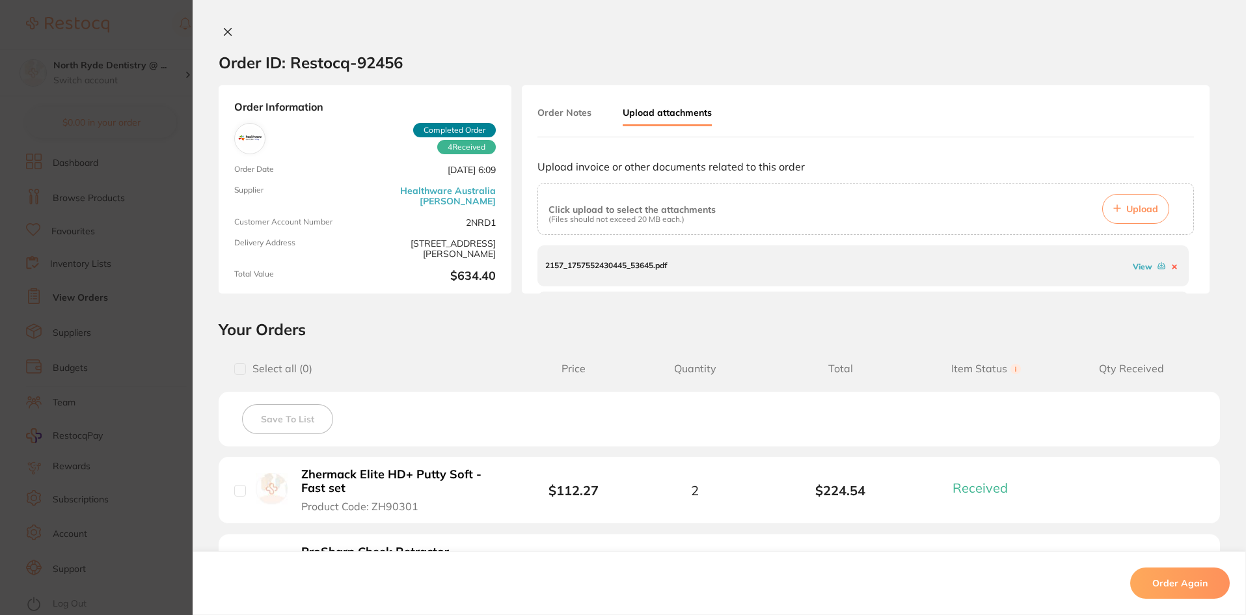
click at [1135, 265] on link "View" at bounding box center [1143, 267] width 20 height 10
click at [1133, 271] on link "View" at bounding box center [1143, 272] width 20 height 10
click at [226, 27] on icon at bounding box center [227, 32] width 10 height 10
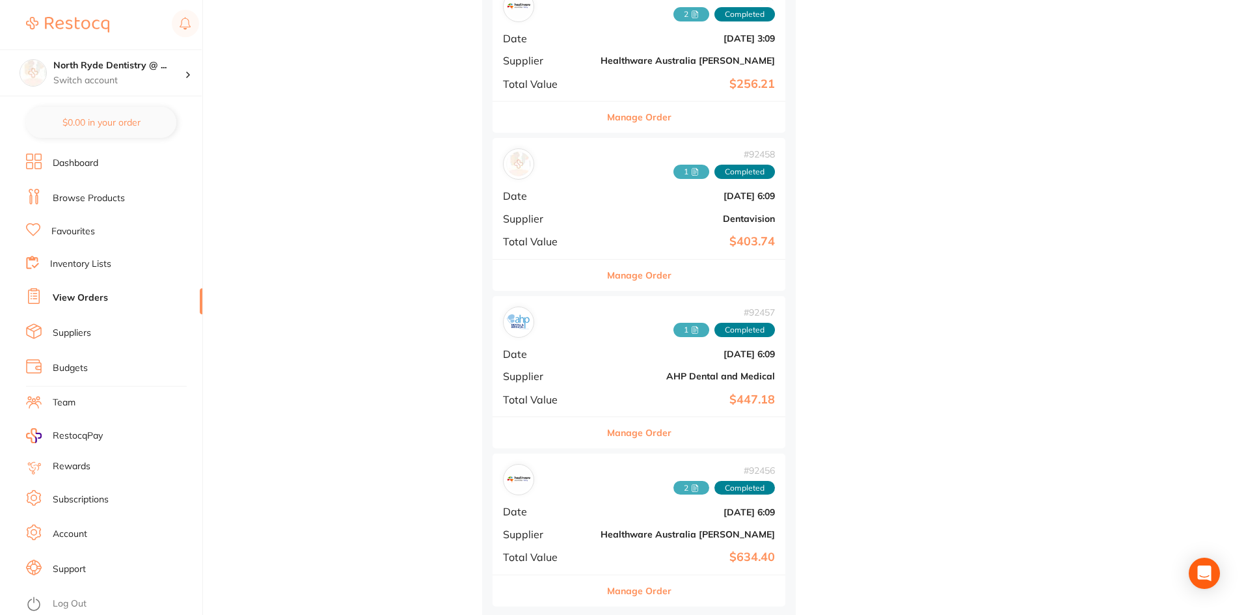
scroll to position [1159, 0]
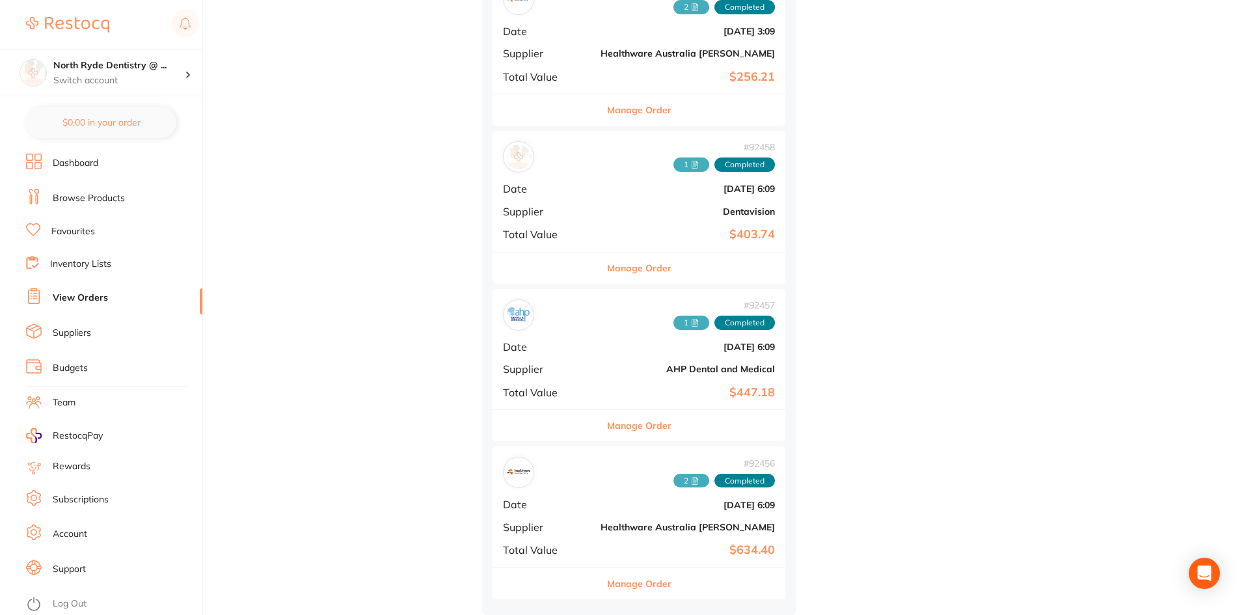
click at [673, 479] on span "2" at bounding box center [691, 481] width 36 height 14
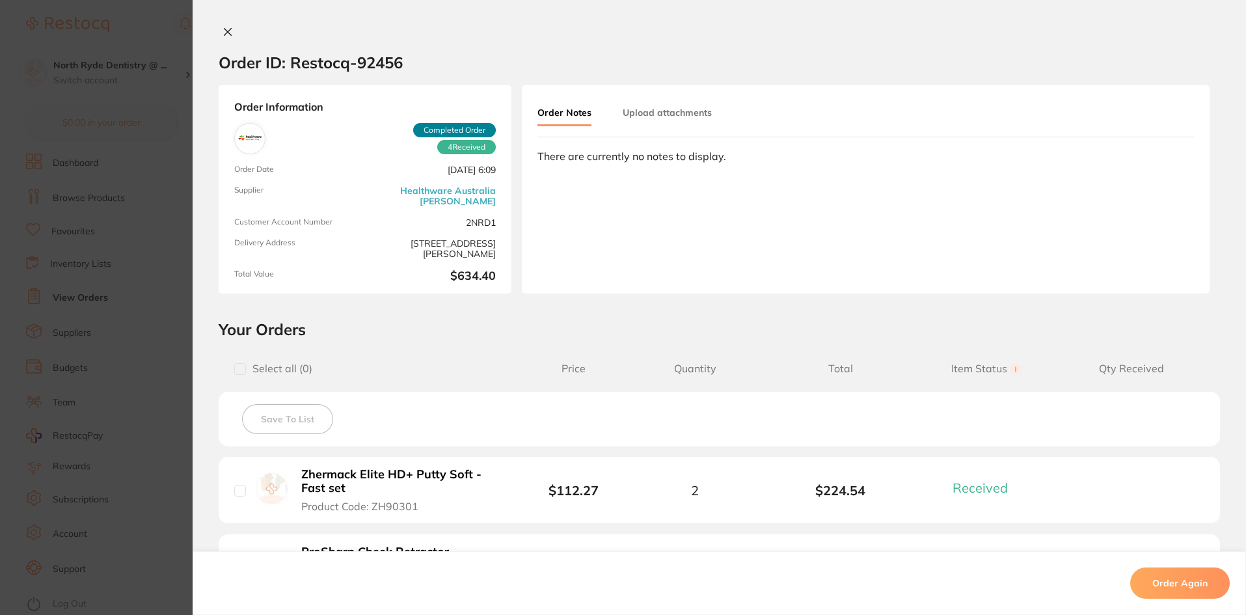
click at [682, 114] on button "Upload attachments" at bounding box center [667, 112] width 89 height 23
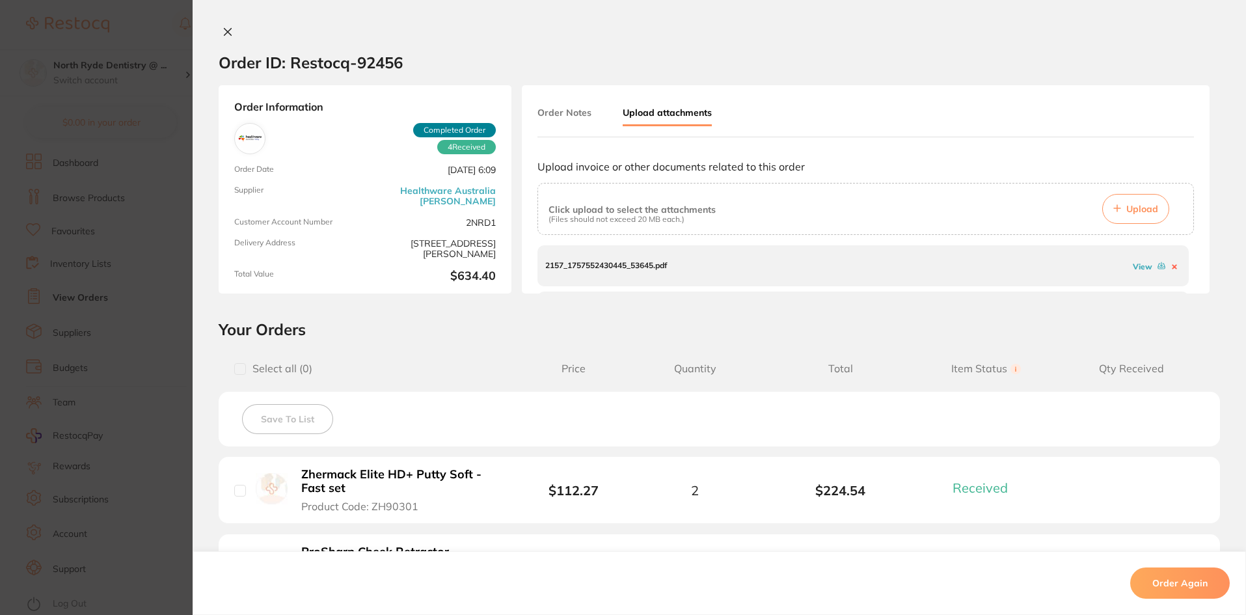
click at [229, 30] on icon at bounding box center [227, 32] width 10 height 10
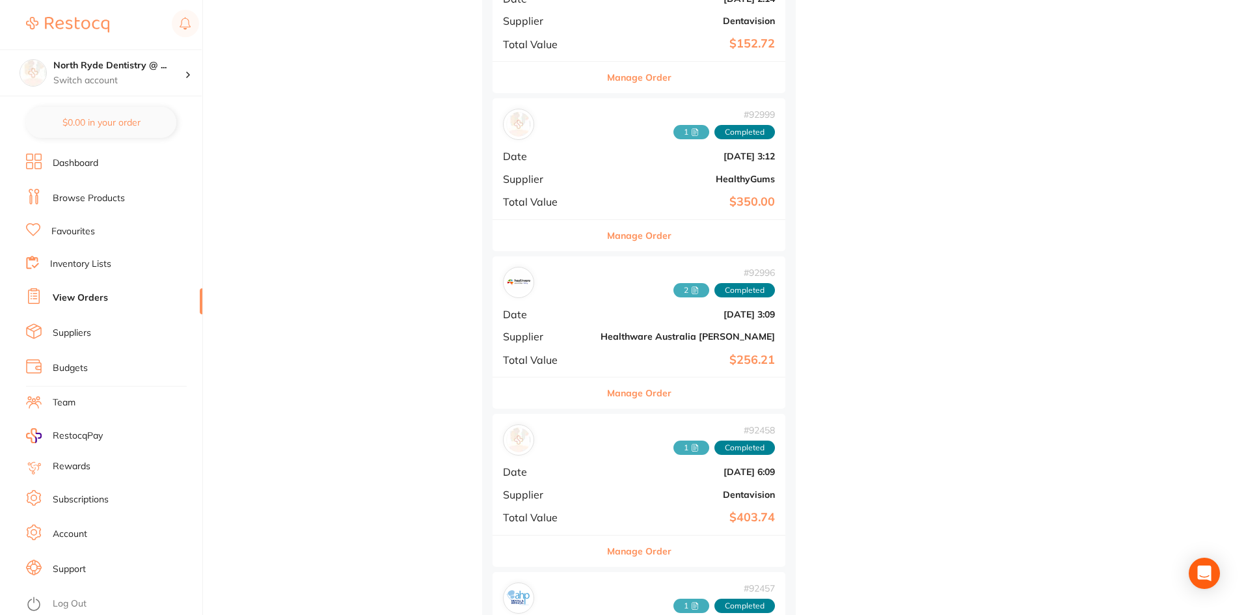
scroll to position [833, 0]
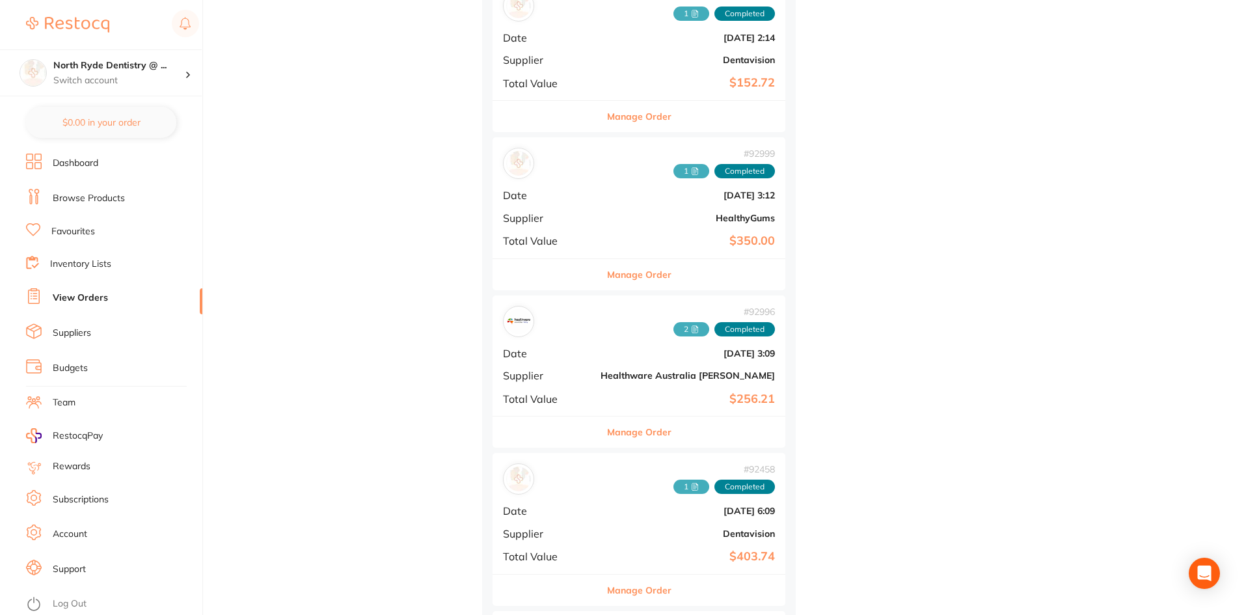
click at [694, 327] on icon at bounding box center [695, 327] width 2 height 0
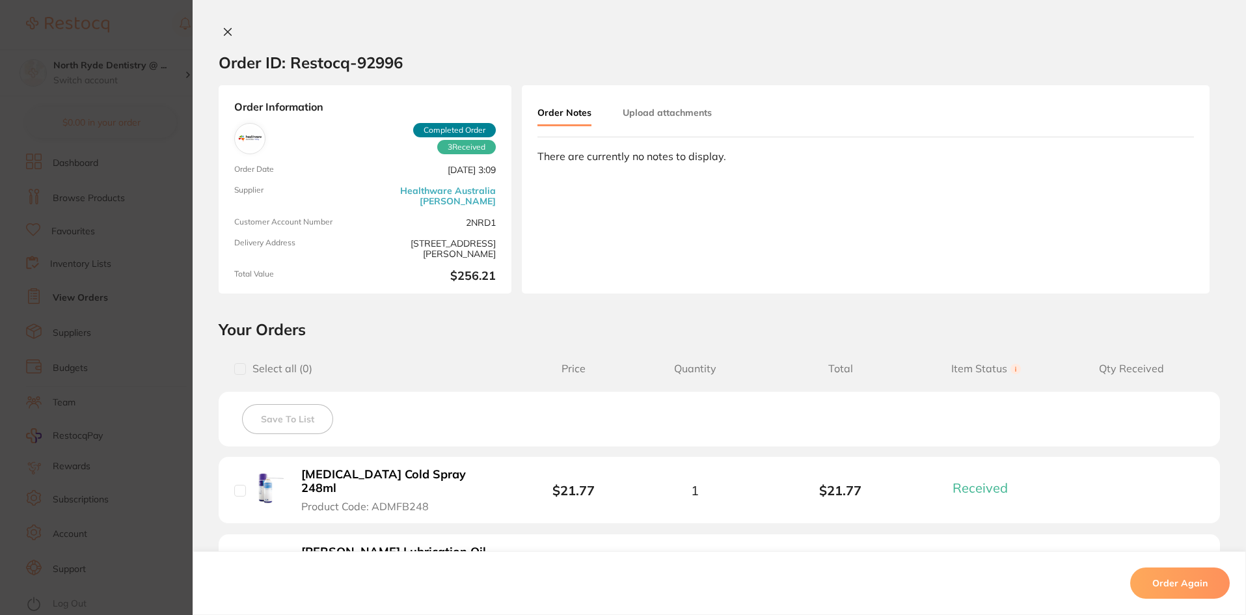
click at [684, 105] on button "Upload attachments" at bounding box center [667, 112] width 89 height 23
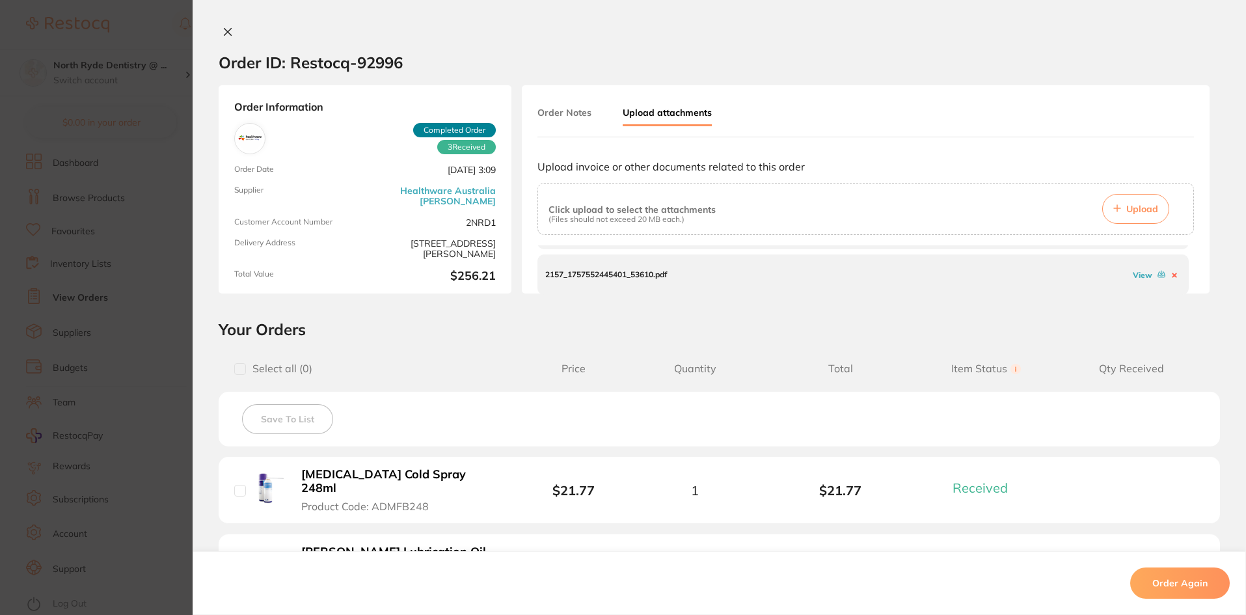
scroll to position [40, 0]
click at [1133, 270] on link "View" at bounding box center [1143, 272] width 20 height 10
click at [222, 41] on div "Order ID: Restocq- 92996" at bounding box center [311, 63] width 184 height 46
click at [229, 27] on icon at bounding box center [227, 32] width 10 height 10
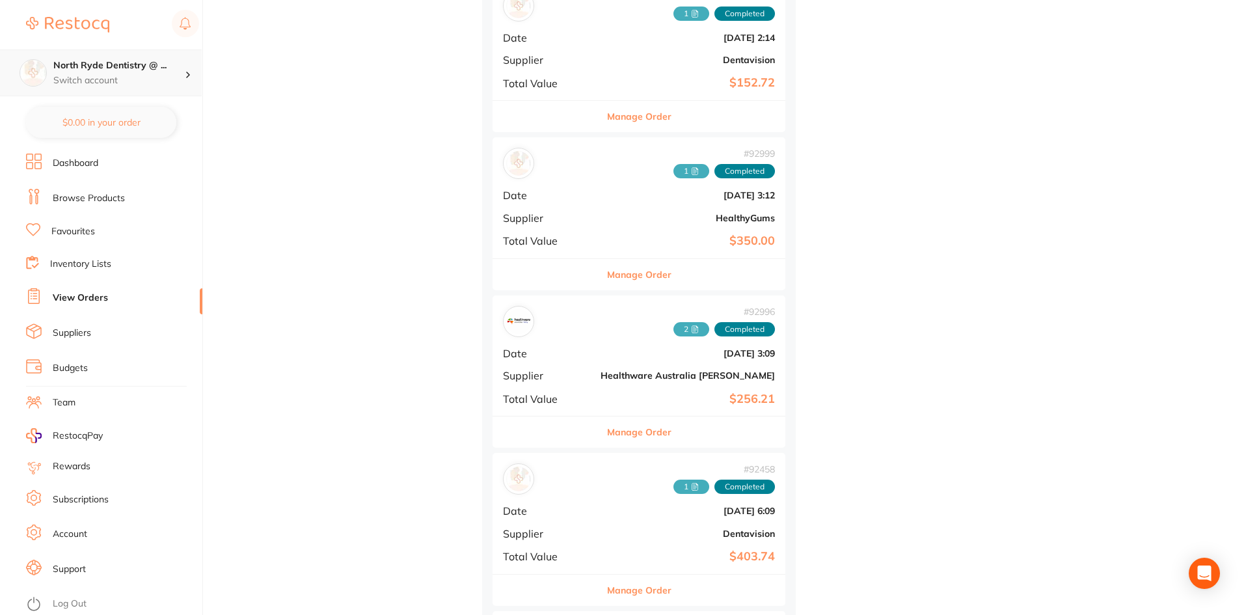
click at [133, 83] on p "Switch account" at bounding box center [118, 80] width 131 height 13
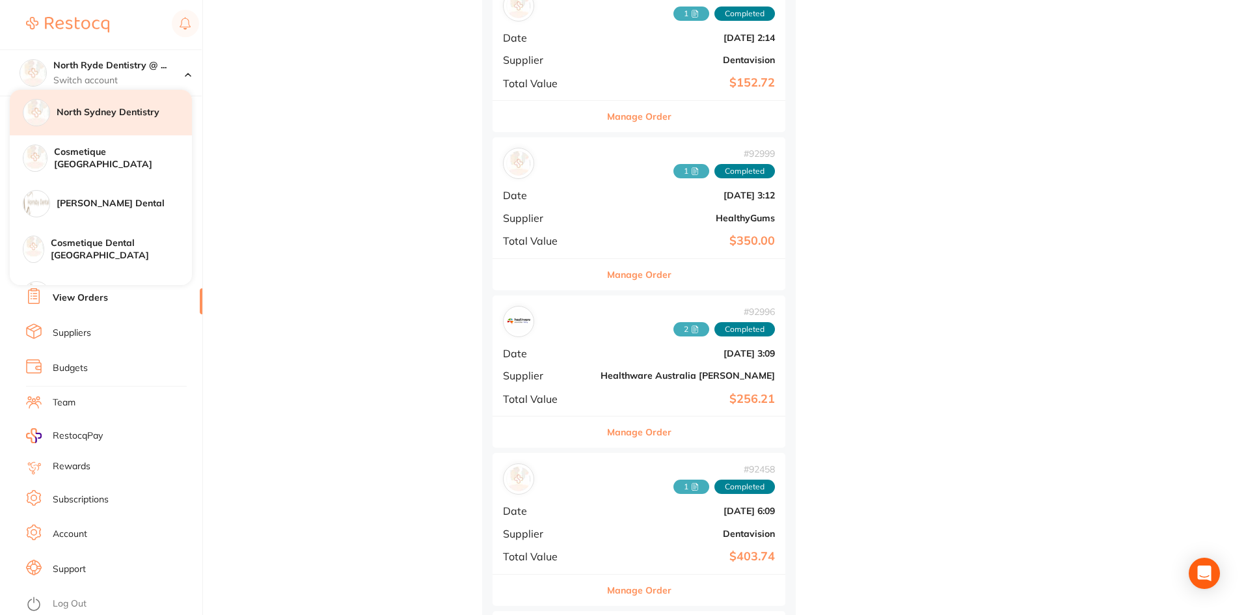
drag, startPoint x: 133, startPoint y: 83, endPoint x: 109, endPoint y: 115, distance: 40.9
click at [109, 115] on h4 "North Sydney Dentistry" at bounding box center [124, 112] width 135 height 13
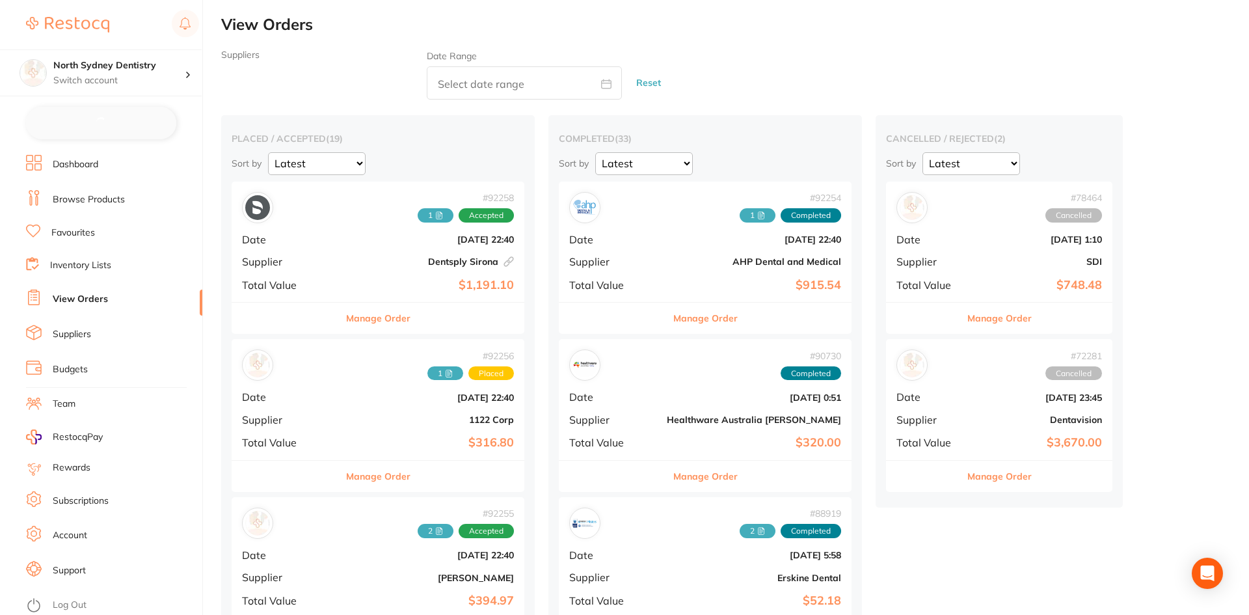
checkbox input "false"
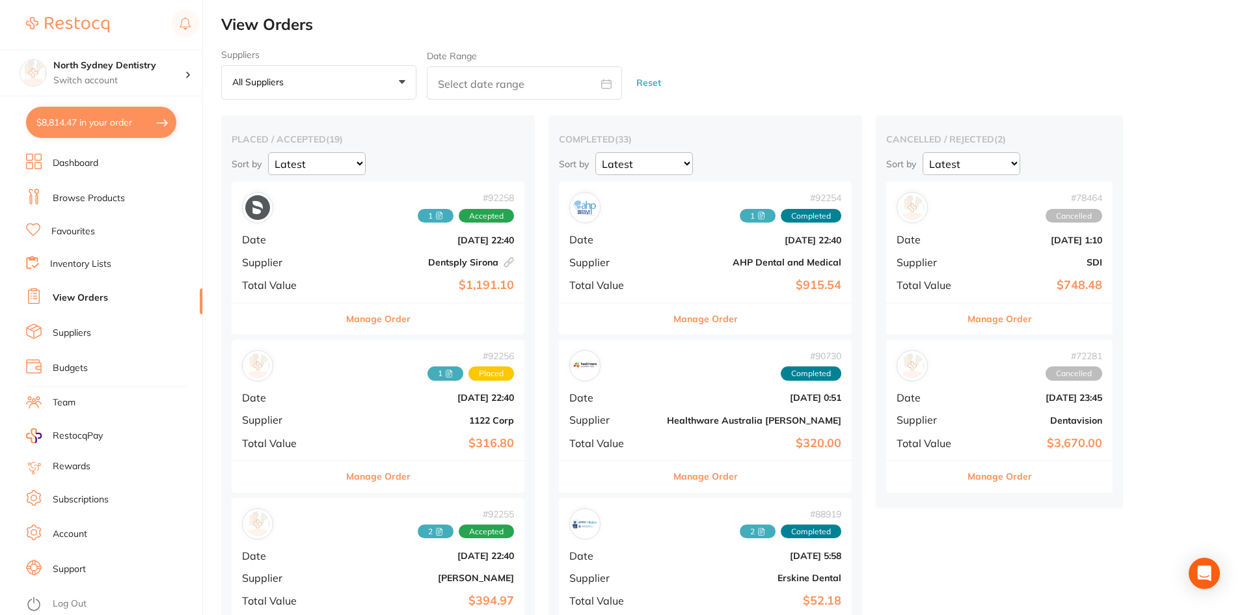
click at [445, 72] on input "text" at bounding box center [524, 82] width 195 height 33
select select "9"
select select "2025"
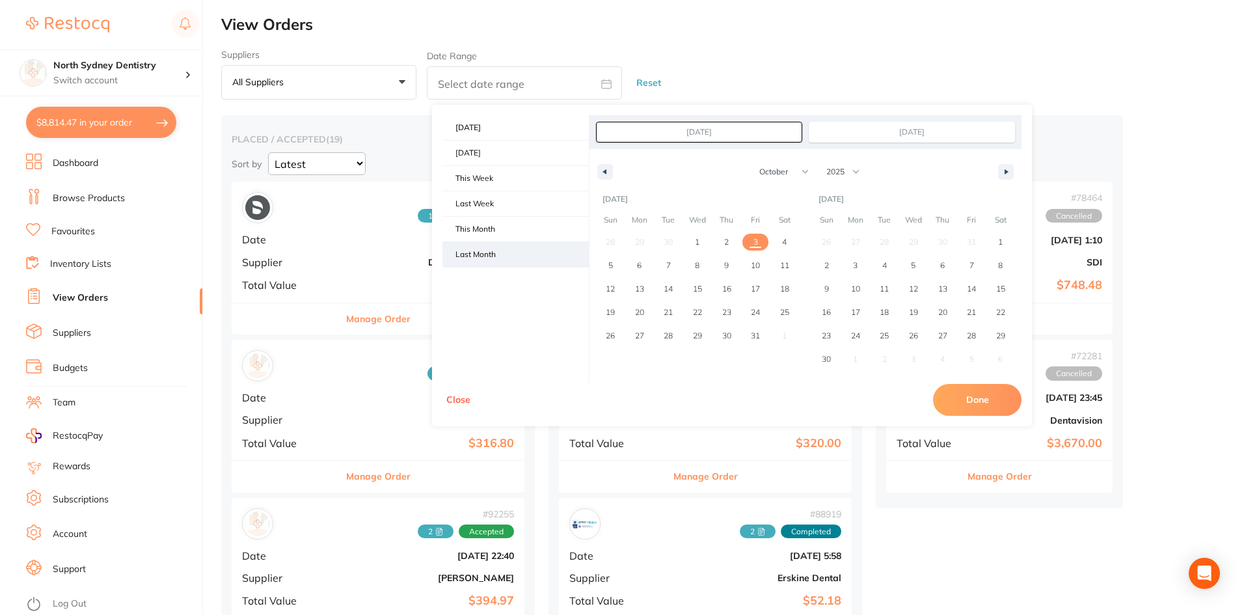
click at [500, 245] on span "Last Month" at bounding box center [515, 254] width 146 height 25
type input "Sep 1, 2025"
type input "Sep 30, 2025"
select select "8"
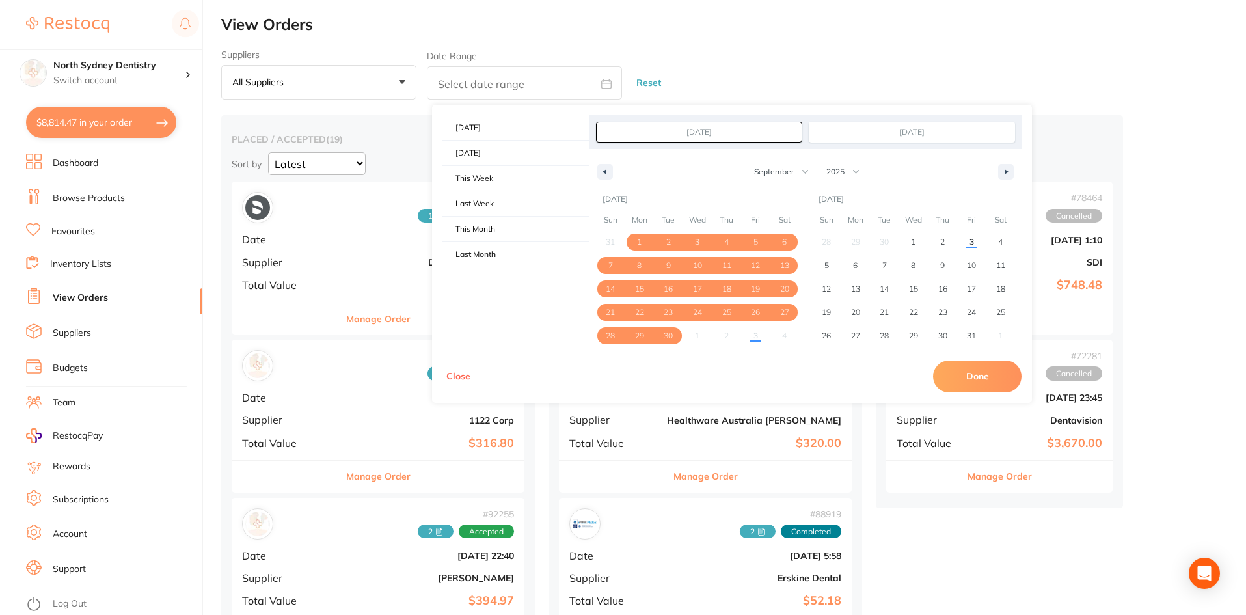
click at [977, 381] on button "Done" at bounding box center [977, 375] width 88 height 31
type input "Sept 1 2025 to Sept 30 2025"
